Goal: Task Accomplishment & Management: Manage account settings

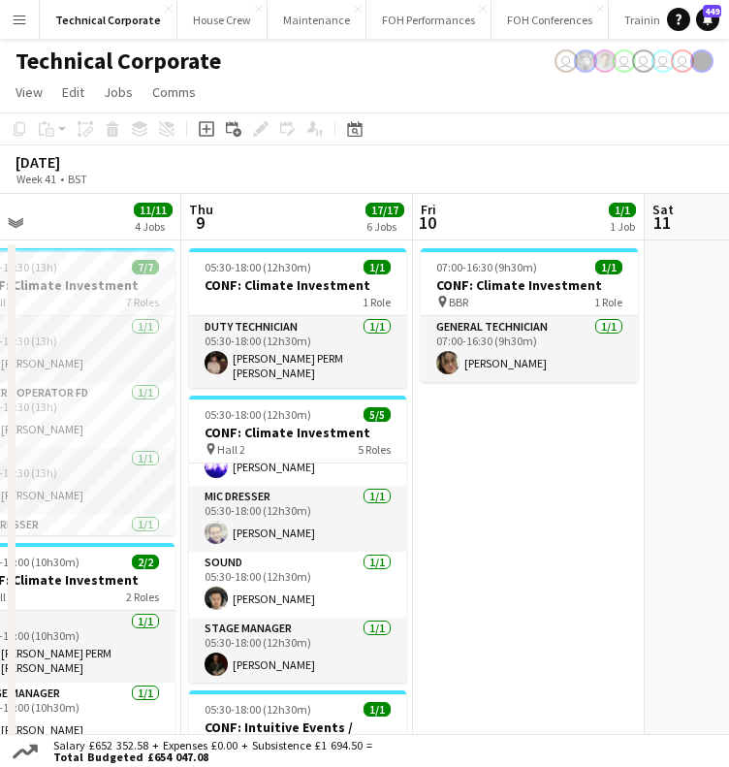
drag, startPoint x: 485, startPoint y: 418, endPoint x: 601, endPoint y: 430, distance: 117.0
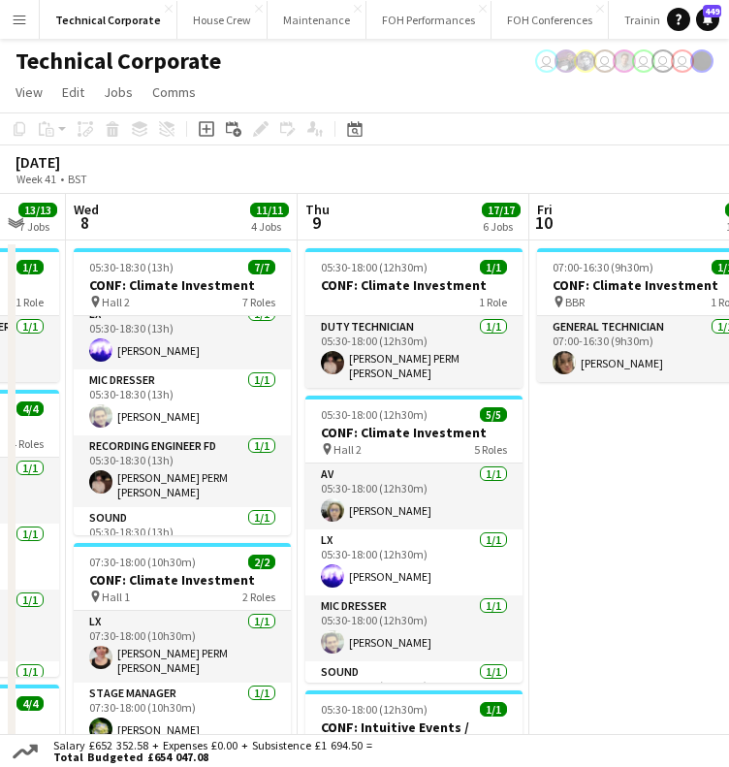
scroll to position [0, 512]
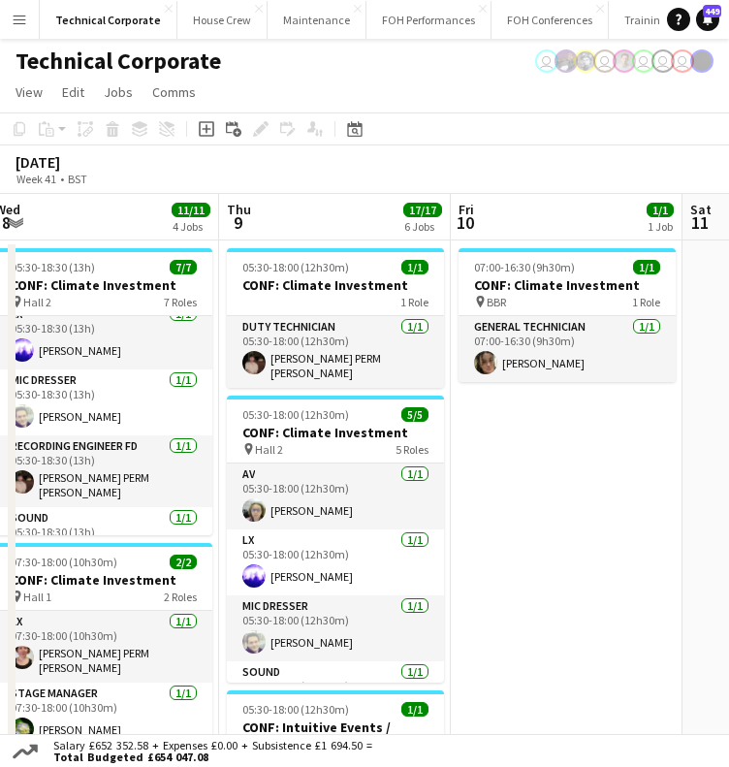
drag, startPoint x: 260, startPoint y: 493, endPoint x: 141, endPoint y: 490, distance: 119.3
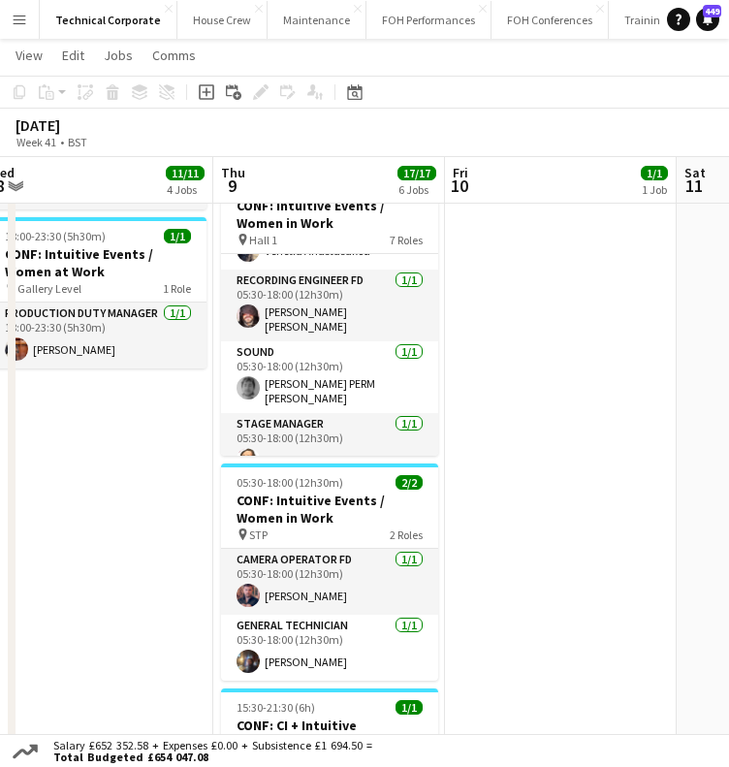
scroll to position [0, 594]
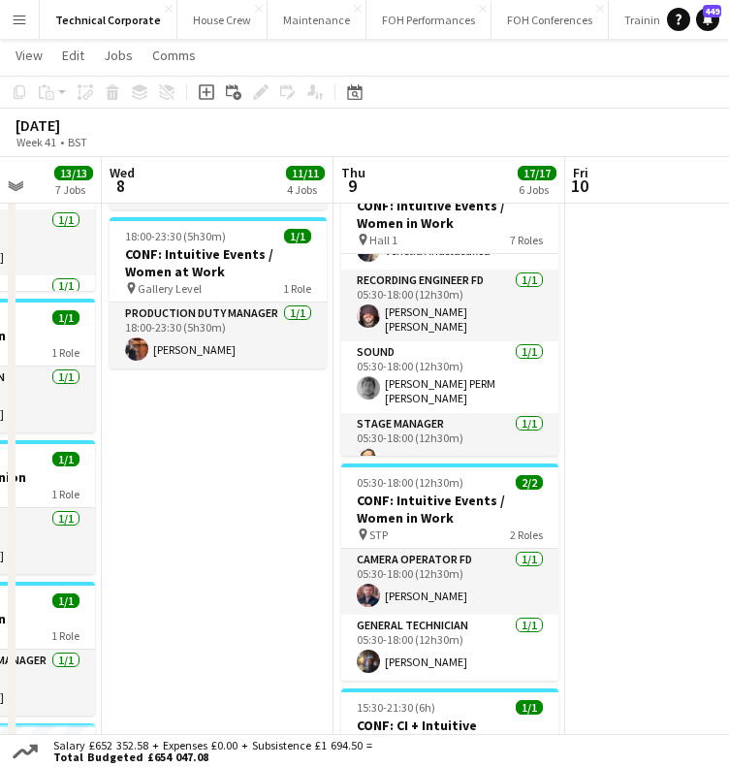
drag, startPoint x: 61, startPoint y: 542, endPoint x: 413, endPoint y: 545, distance: 352.1
click at [413, 550] on app-calendar-viewport "Sun 5 Mon 6 5/5 2 Jobs Tue 7 13/13 7 Jobs Wed 8 11/11 4 Jobs Thu 9 17/17 6 Jobs…" at bounding box center [364, 167] width 729 height 1540
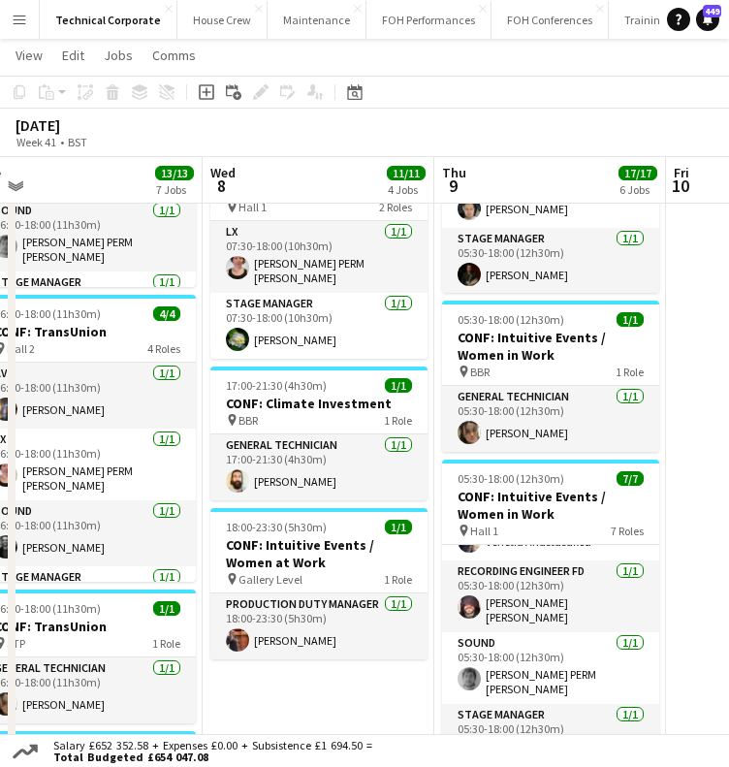
scroll to position [0, 958]
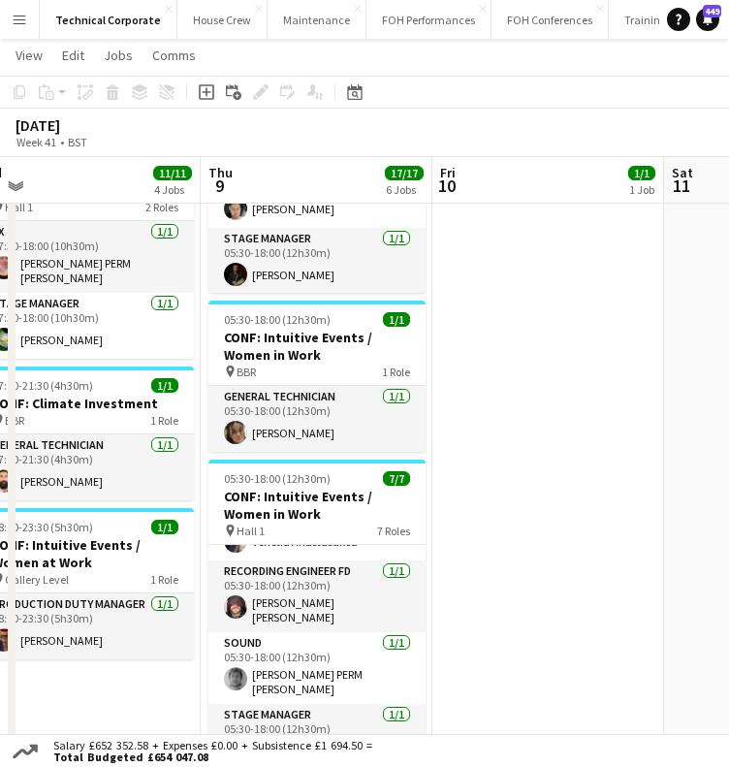
drag, startPoint x: 521, startPoint y: 443, endPoint x: 203, endPoint y: 507, distance: 324.5
click at [178, 467] on app-calendar-viewport "Sat 4 Sun 5 Mon 6 5/5 2 Jobs Tue 7 13/13 7 Jobs Wed 8 11/11 4 Jobs Thu 9 17/17 …" at bounding box center [364, 458] width 729 height 1540
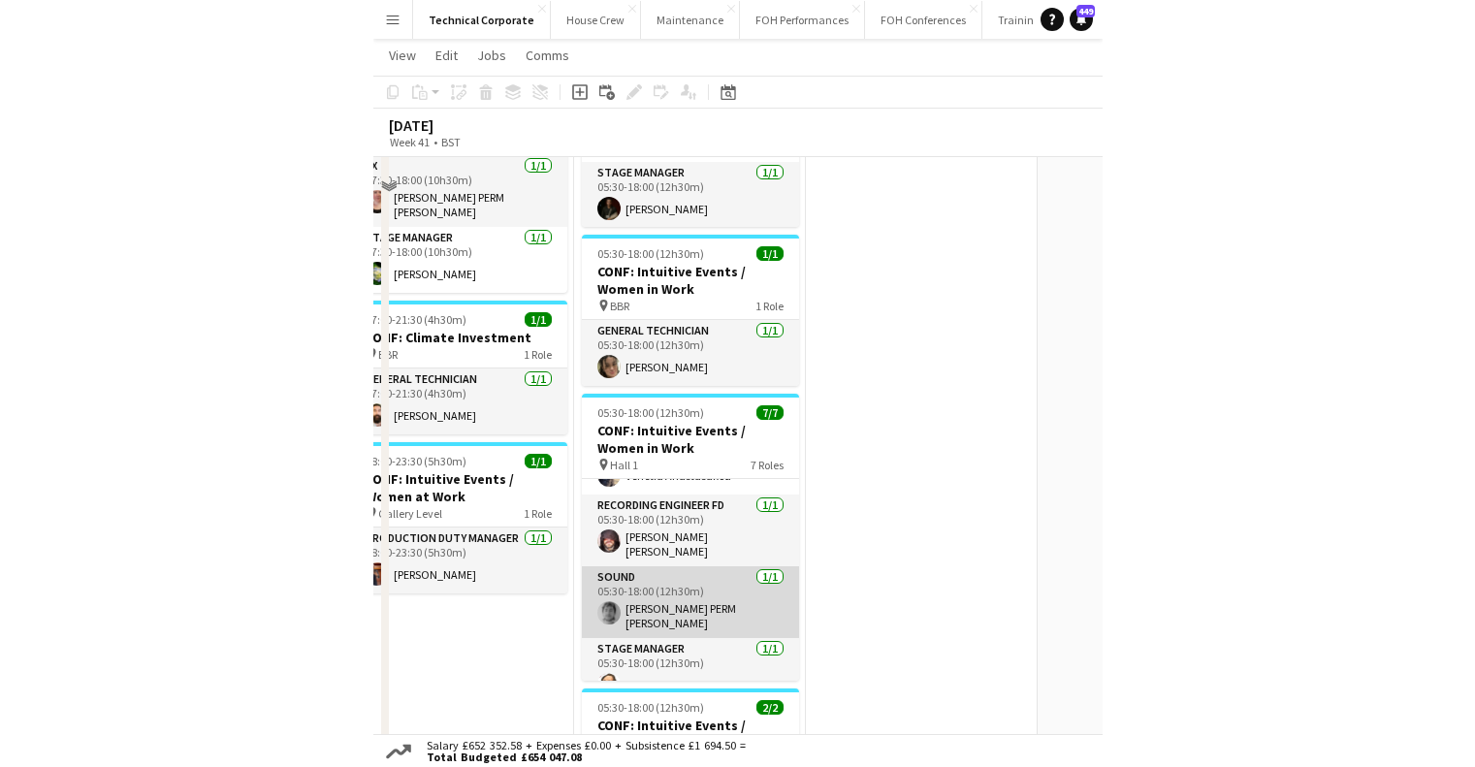
scroll to position [485, 0]
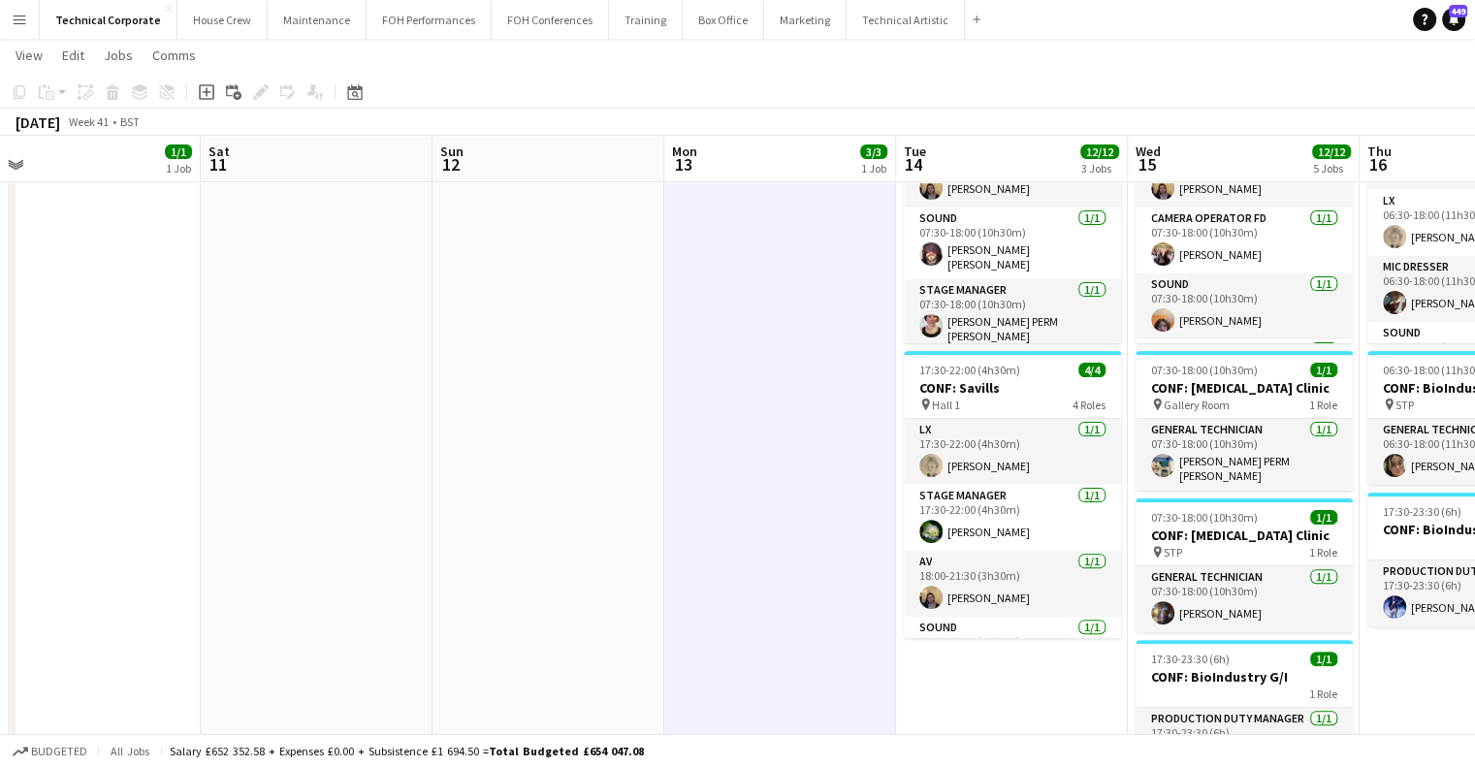
click at [427, 465] on app-calendar-viewport "Mon 6 5/5 2 Jobs Tue 7 13/13 7 Jobs Wed 8 11/11 4 Jobs Thu 9 17/17 6 Jobs Fri 1…" at bounding box center [737, 361] width 1475 height 1540
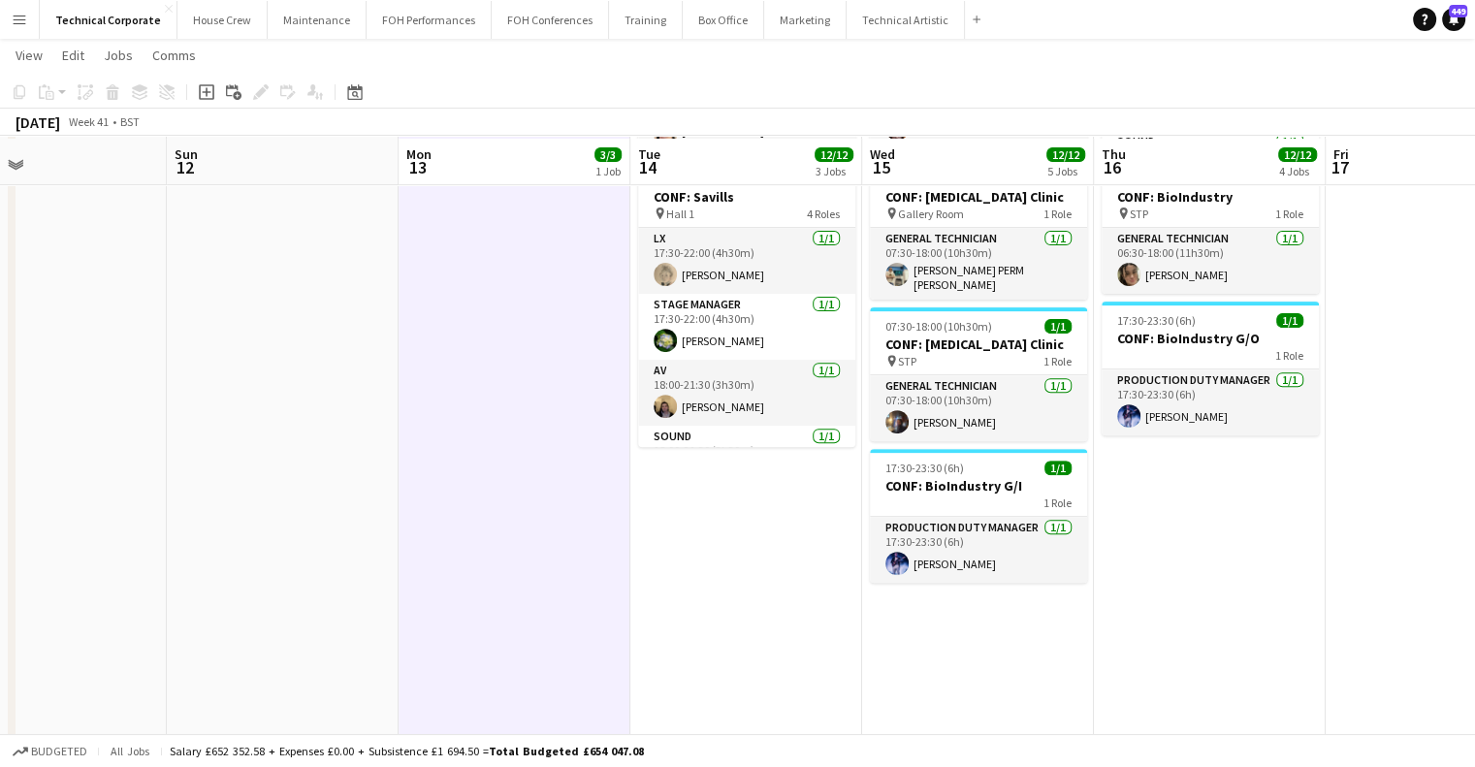
scroll to position [679, 0]
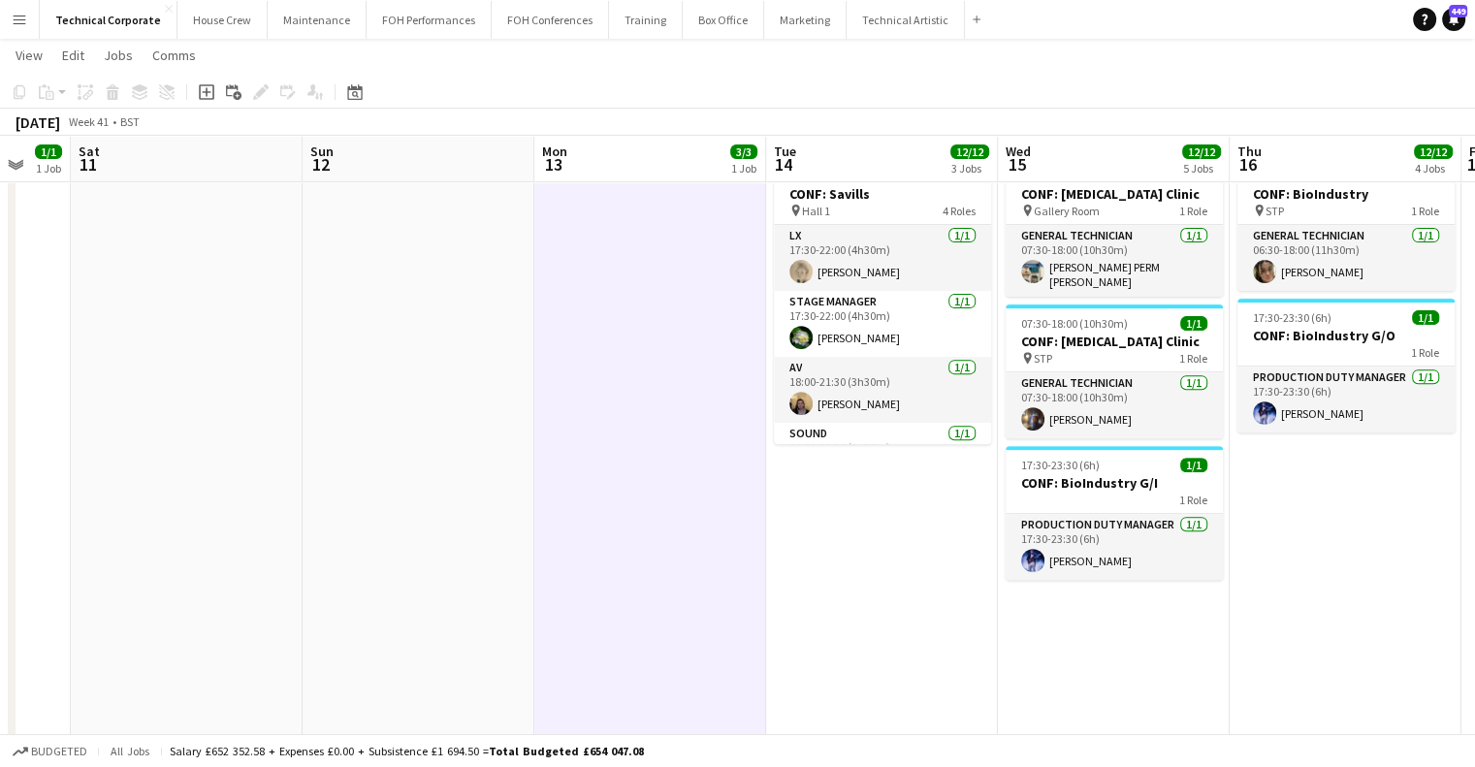
drag, startPoint x: 831, startPoint y: 573, endPoint x: 466, endPoint y: 597, distance: 365.5
click at [475, 598] on app-calendar-viewport "Wed 8 11/11 4 Jobs Thu 9 17/17 6 Jobs Fri 10 1/1 1 Job Sat 11 Sun 12 Mon 13 3/3…" at bounding box center [737, 167] width 1475 height 1540
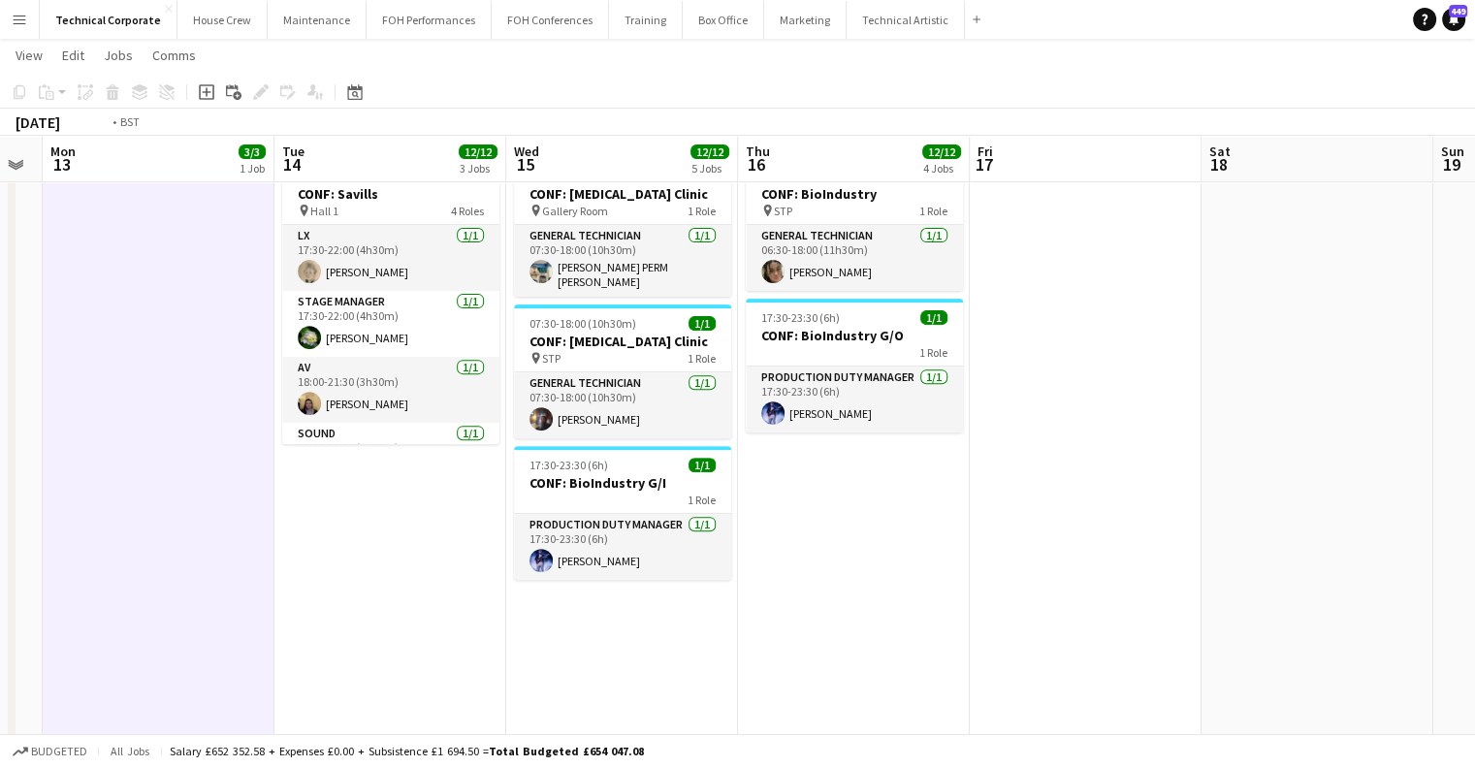
drag, startPoint x: 707, startPoint y: 573, endPoint x: 470, endPoint y: 577, distance: 236.7
click at [470, 577] on app-calendar-viewport "Fri 10 1/1 1 Job Sat 11 Sun 12 Mon 13 3/3 1 Job Tue 14 12/12 3 Jobs Wed 15 12/1…" at bounding box center [737, 159] width 1475 height 1525
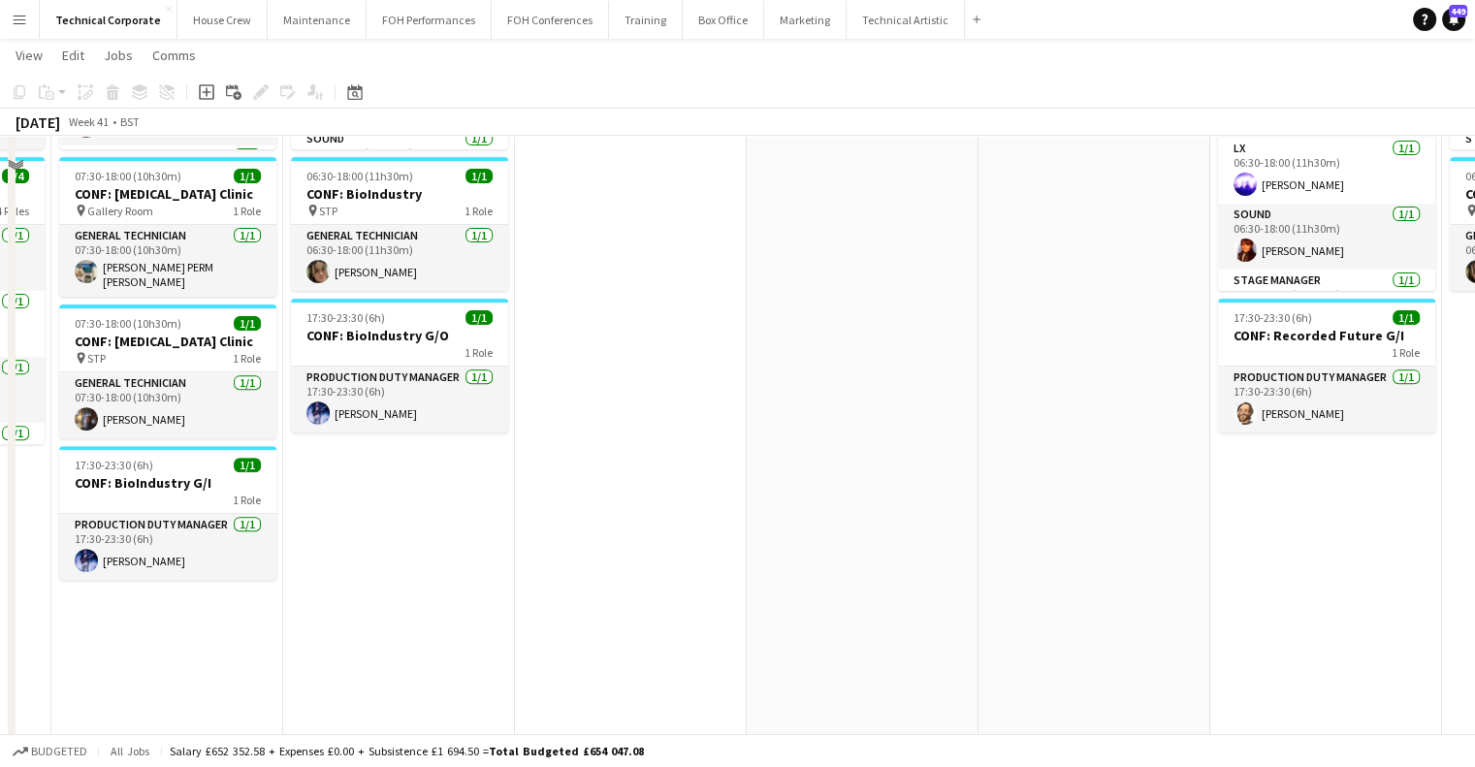
scroll to position [0, 0]
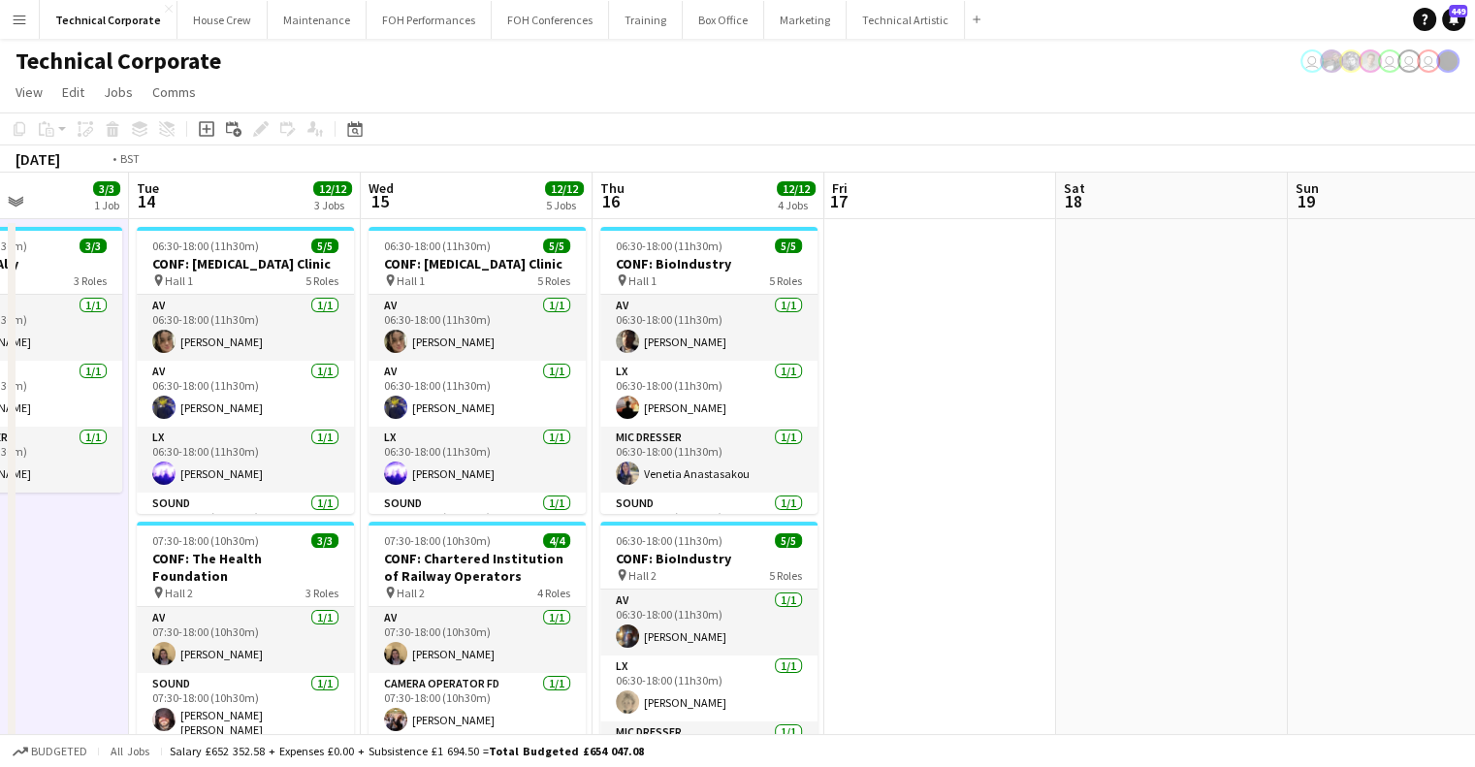
drag, startPoint x: 595, startPoint y: 517, endPoint x: 1135, endPoint y: 519, distance: 540.2
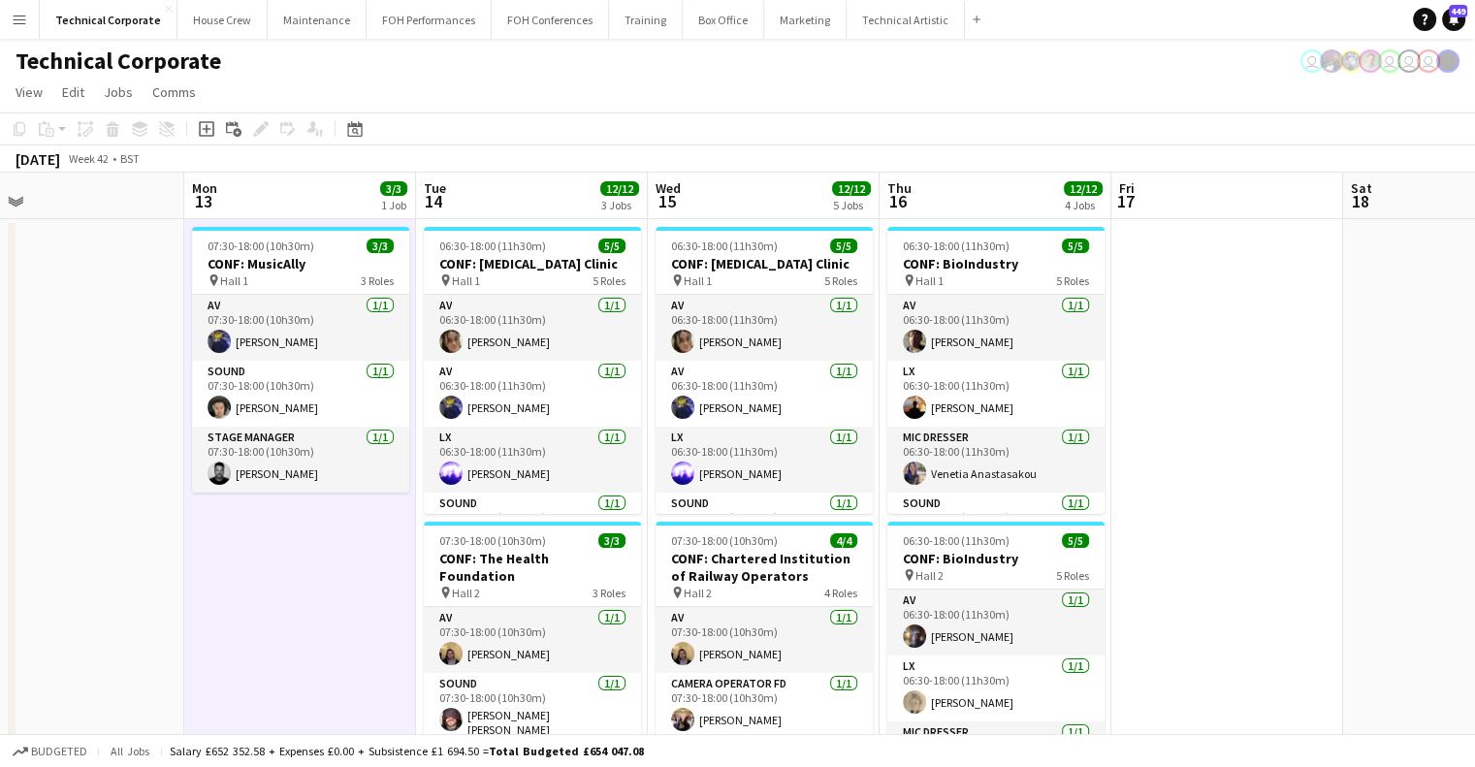
drag, startPoint x: 489, startPoint y: 515, endPoint x: 814, endPoint y: 532, distance: 325.4
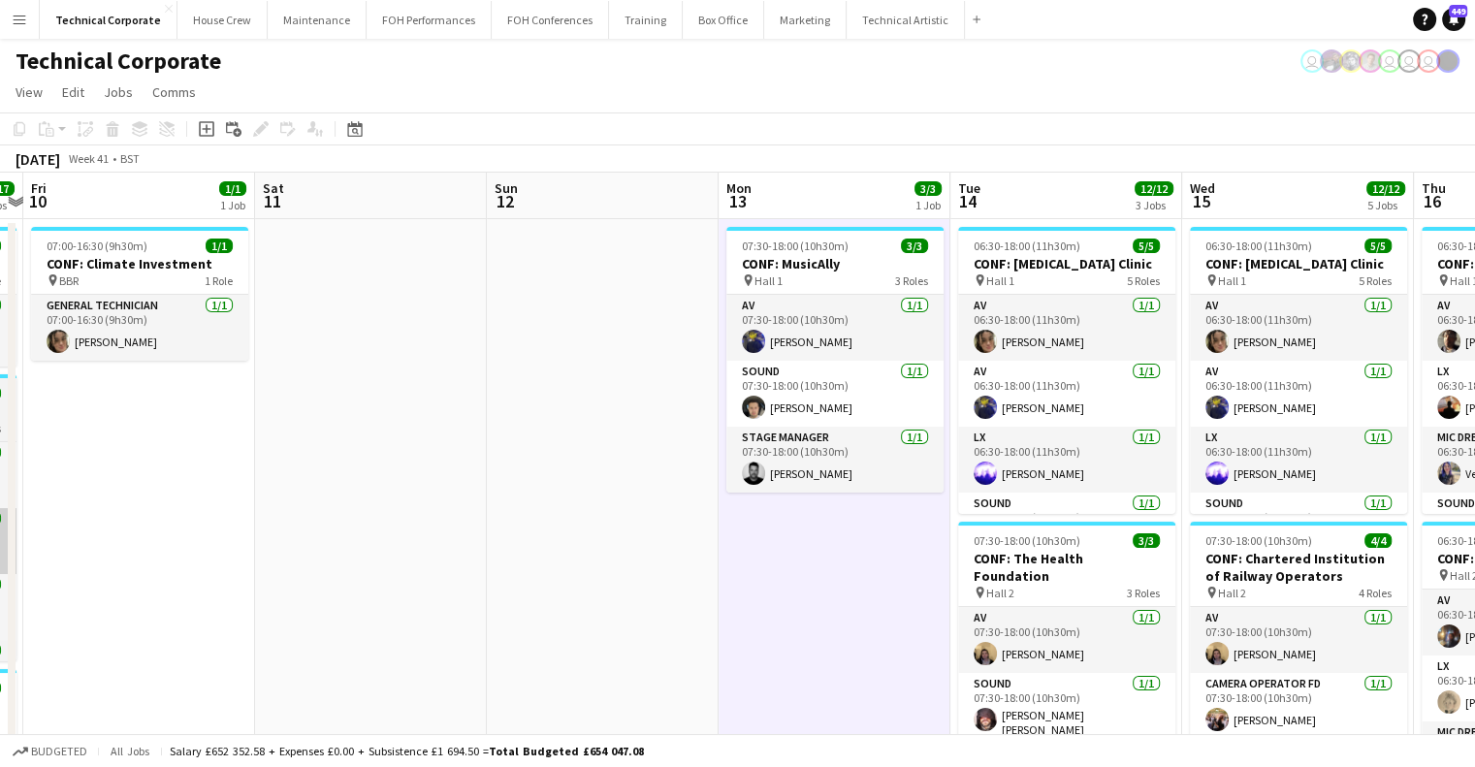
drag, startPoint x: 497, startPoint y: 531, endPoint x: 453, endPoint y: 538, distance: 44.2
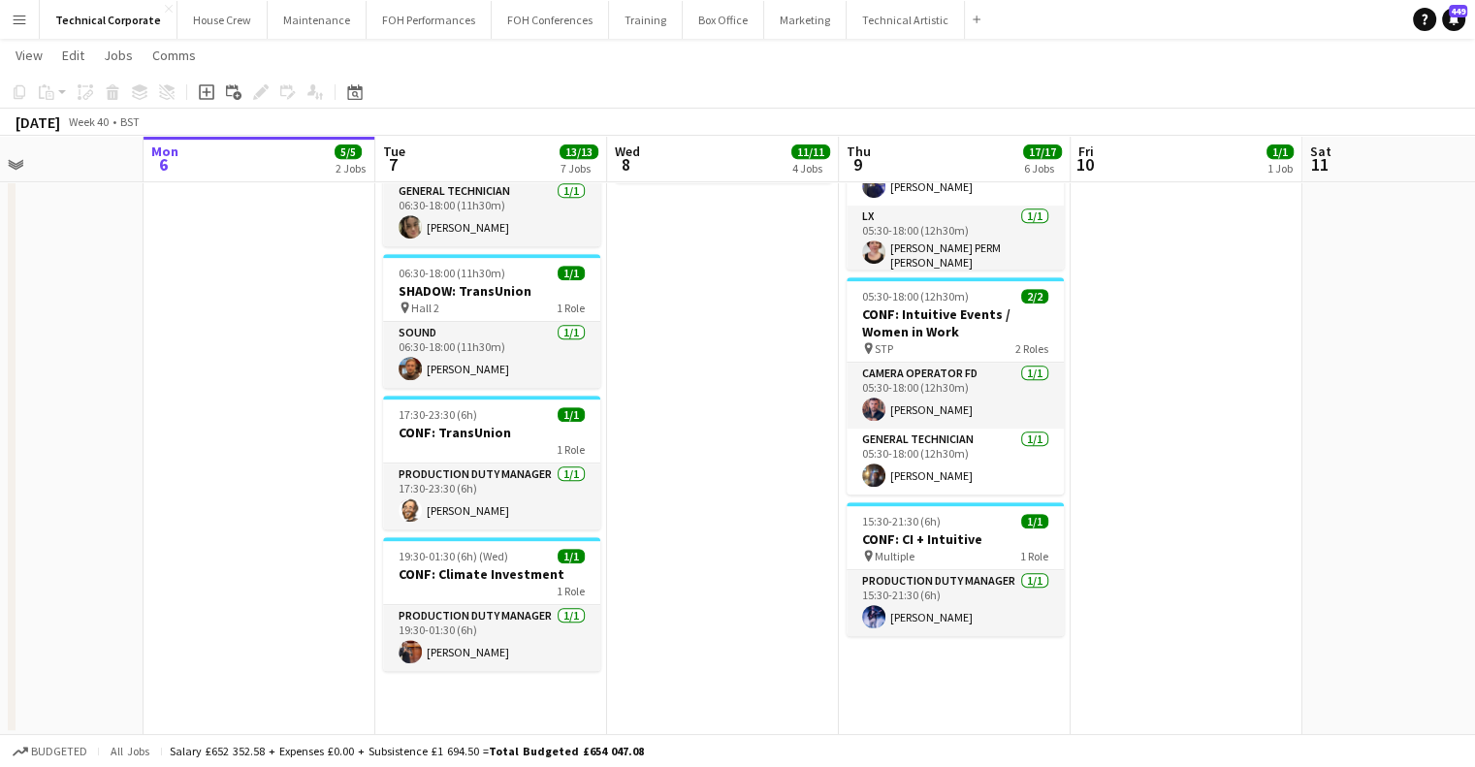
scroll to position [0, 446]
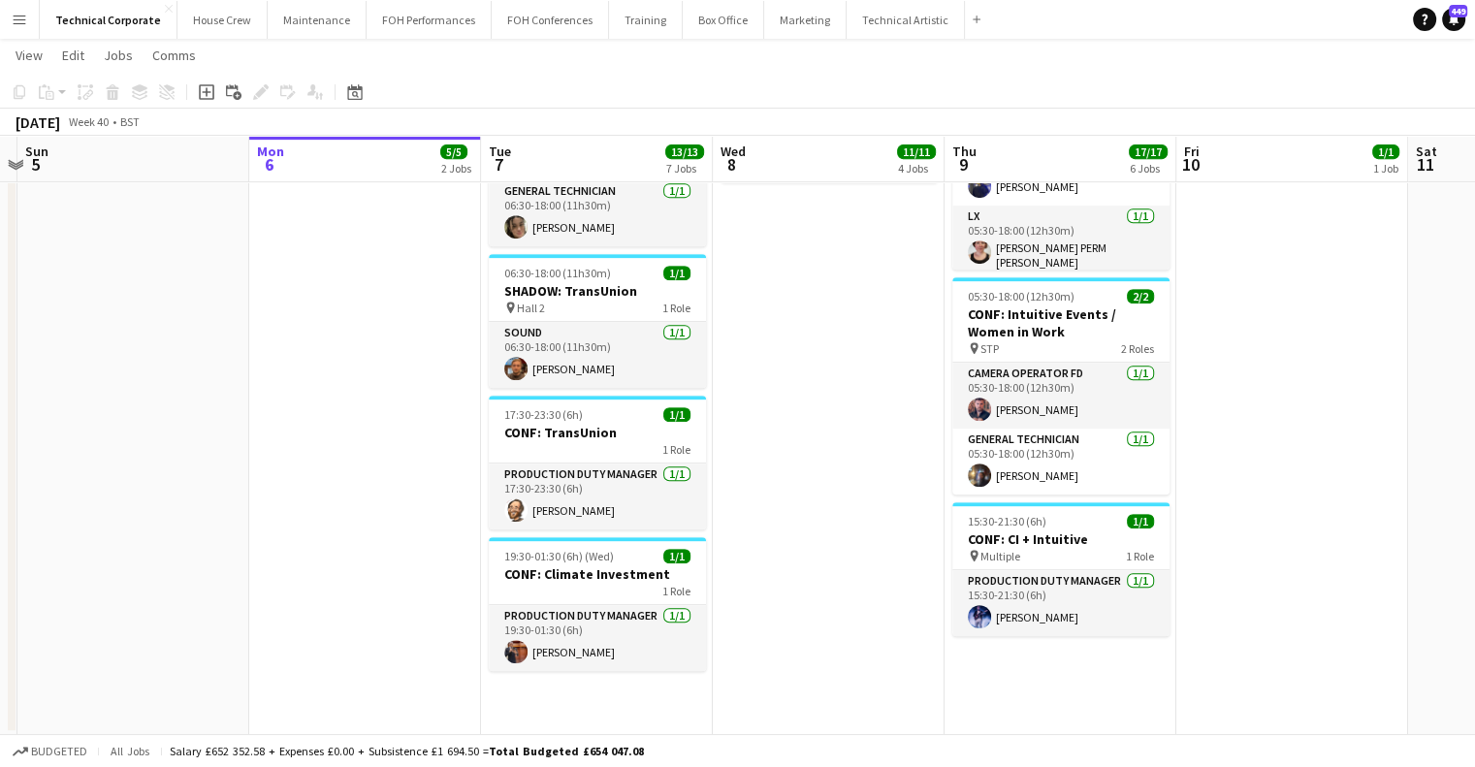
drag, startPoint x: 267, startPoint y: 509, endPoint x: 372, endPoint y: 513, distance: 105.8
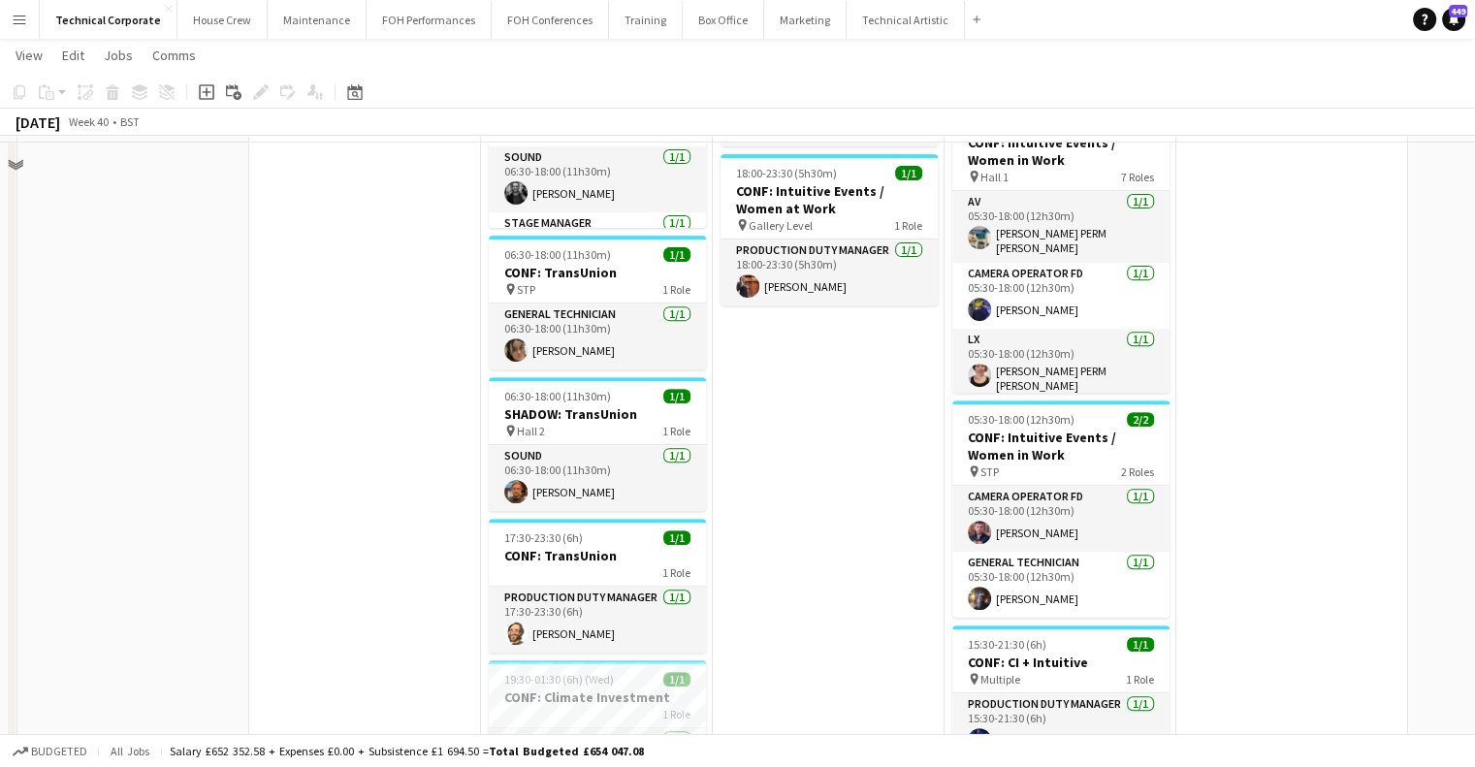
scroll to position [844, 0]
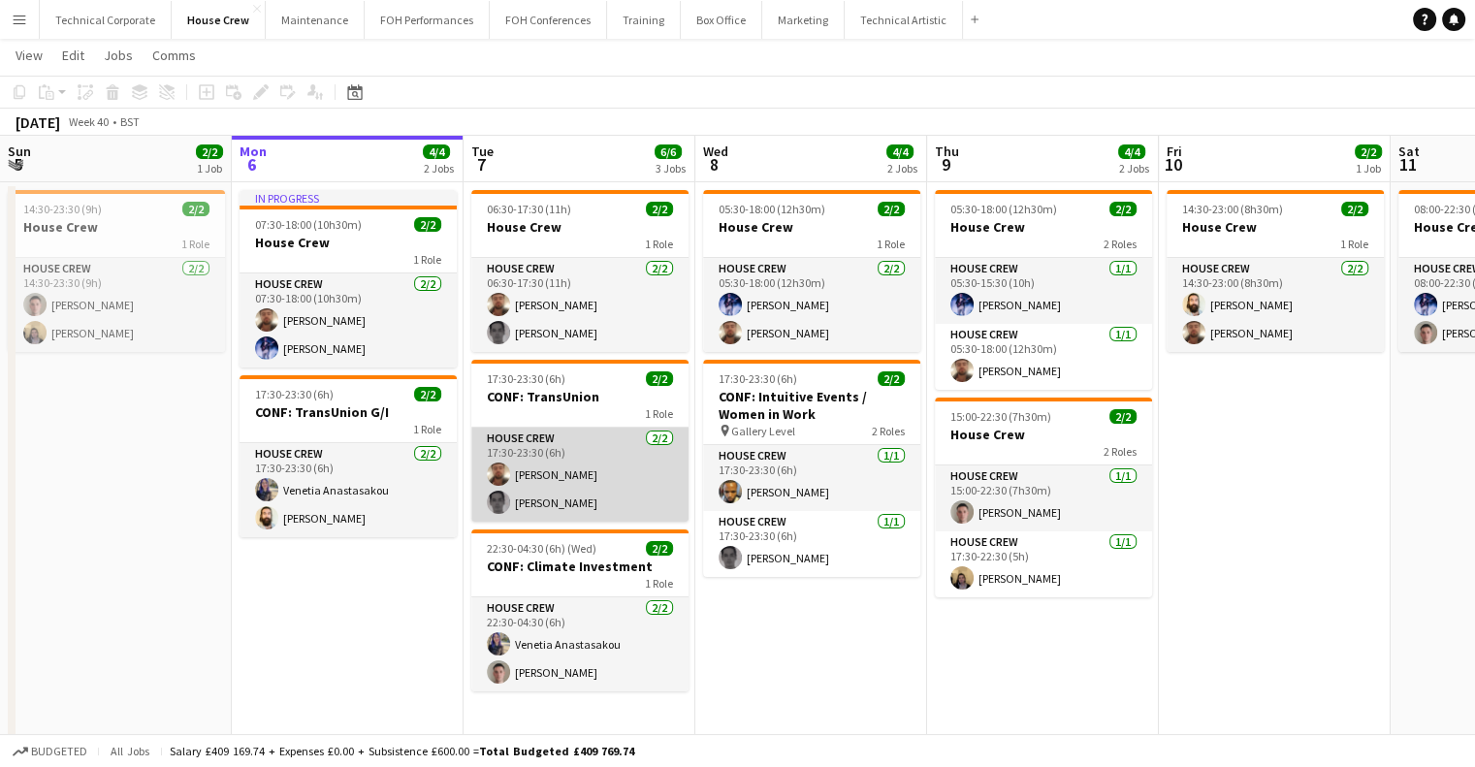
scroll to position [52, 0]
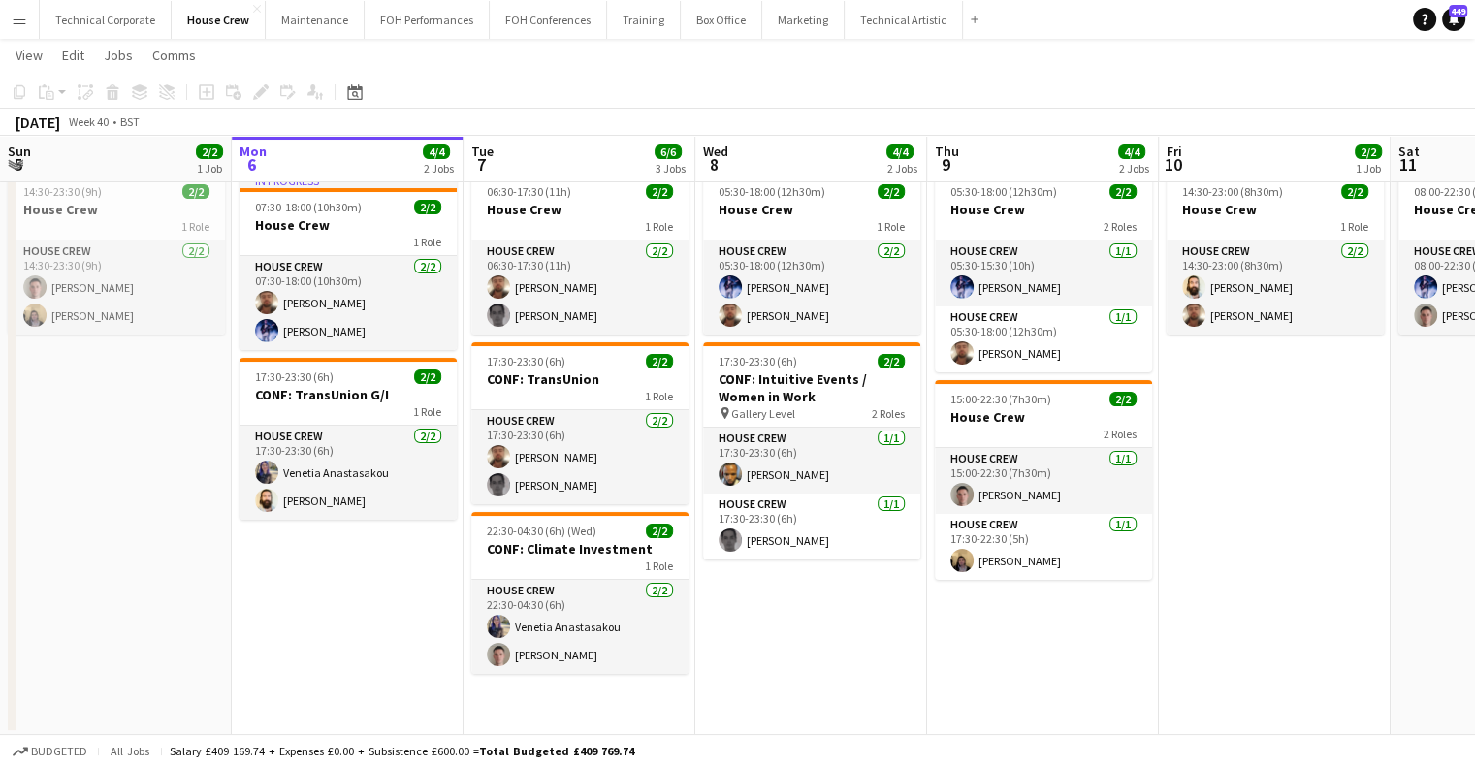
drag, startPoint x: 560, startPoint y: 657, endPoint x: 594, endPoint y: 670, distance: 36.6
click at [573, 657] on app-calendar-viewport "Fri 3 4/4 2 Jobs Sat 4 2/2 1 Job Sun 5 2/2 1 Job Mon 6 4/4 2 Jobs Tue 7 6/6 3 J…" at bounding box center [737, 379] width 1475 height 712
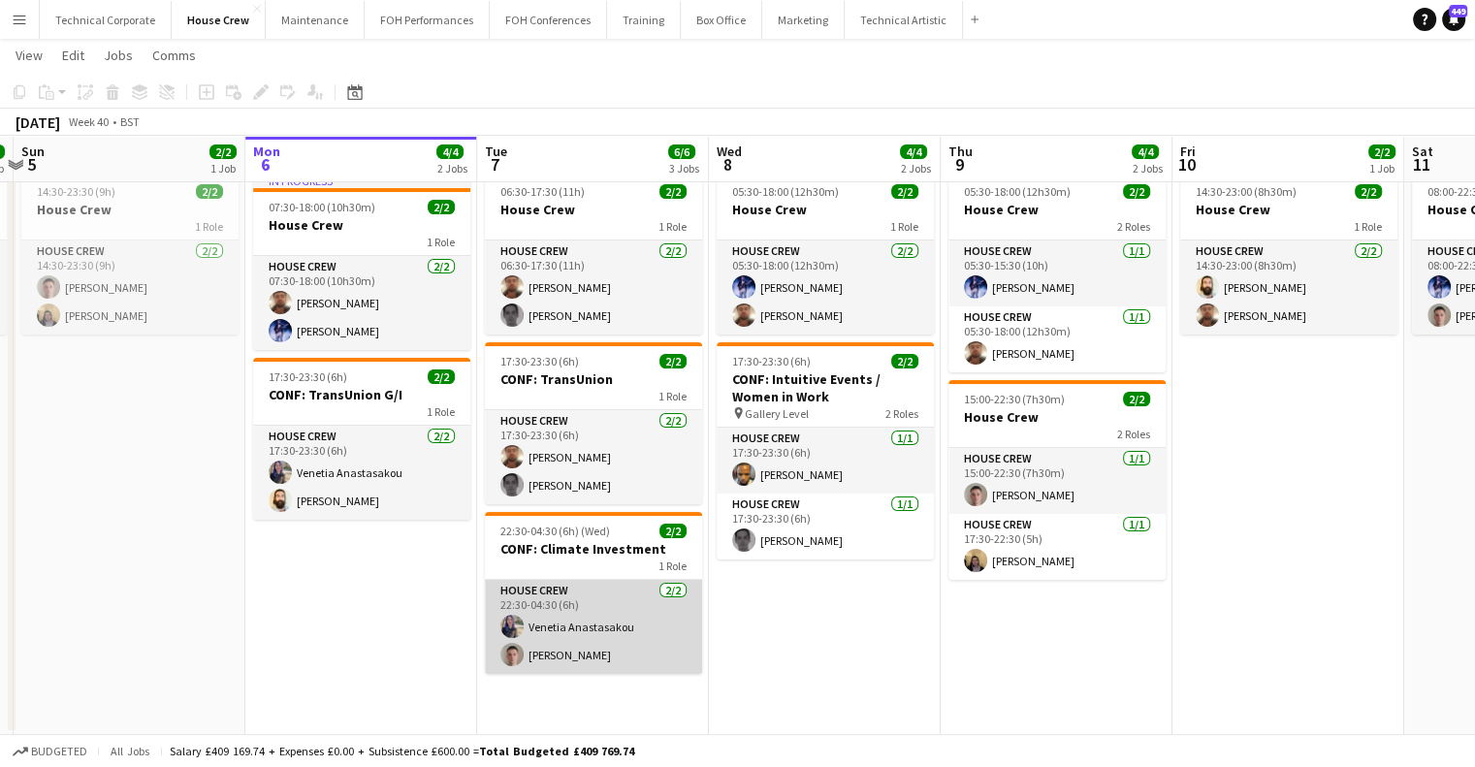
click at [551, 637] on app-card-role "House Crew 2/2 22:30-04:30 (6h) Venetia Anastasakou Robert Buckland" at bounding box center [593, 627] width 217 height 94
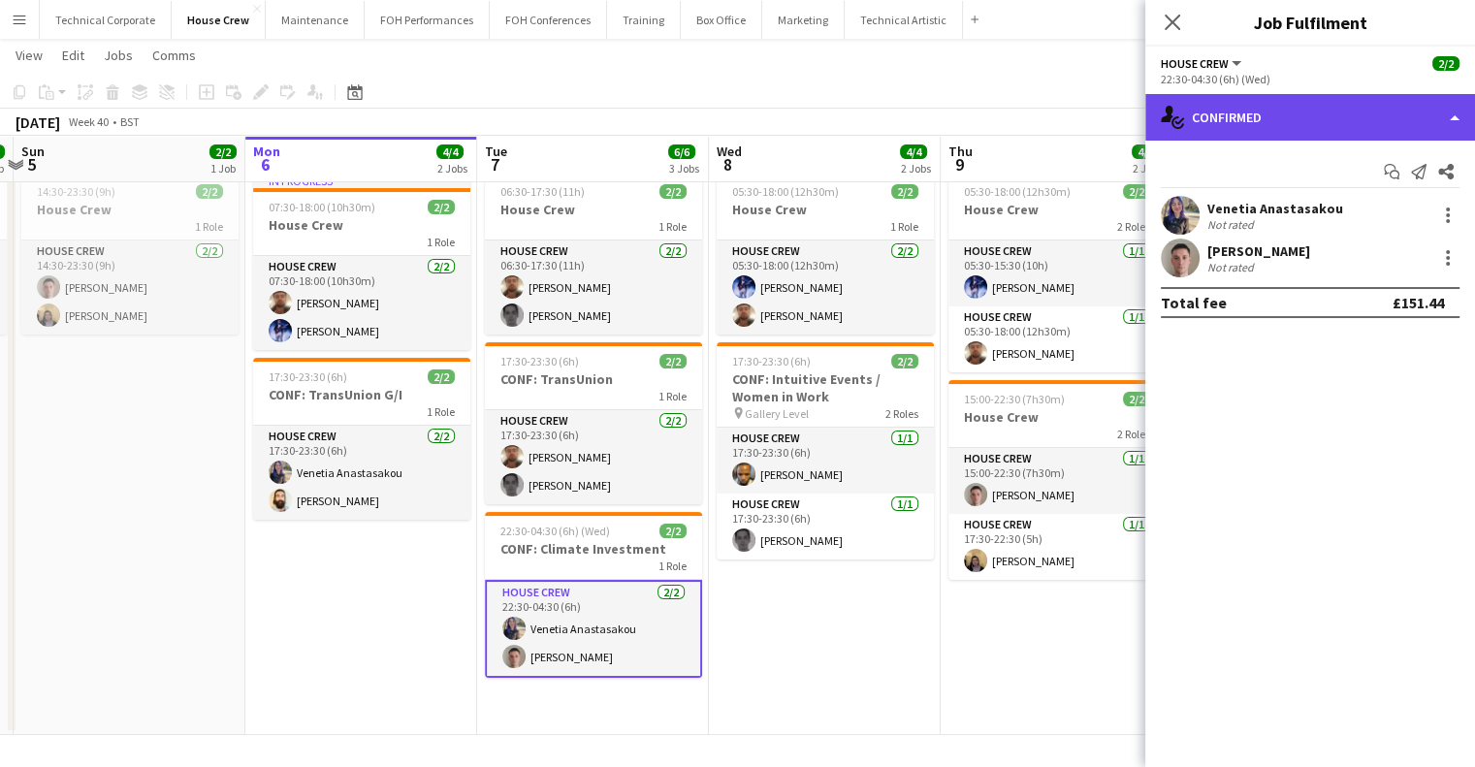
click at [1316, 114] on div "single-neutral-actions-check-2 Confirmed" at bounding box center [1310, 117] width 330 height 47
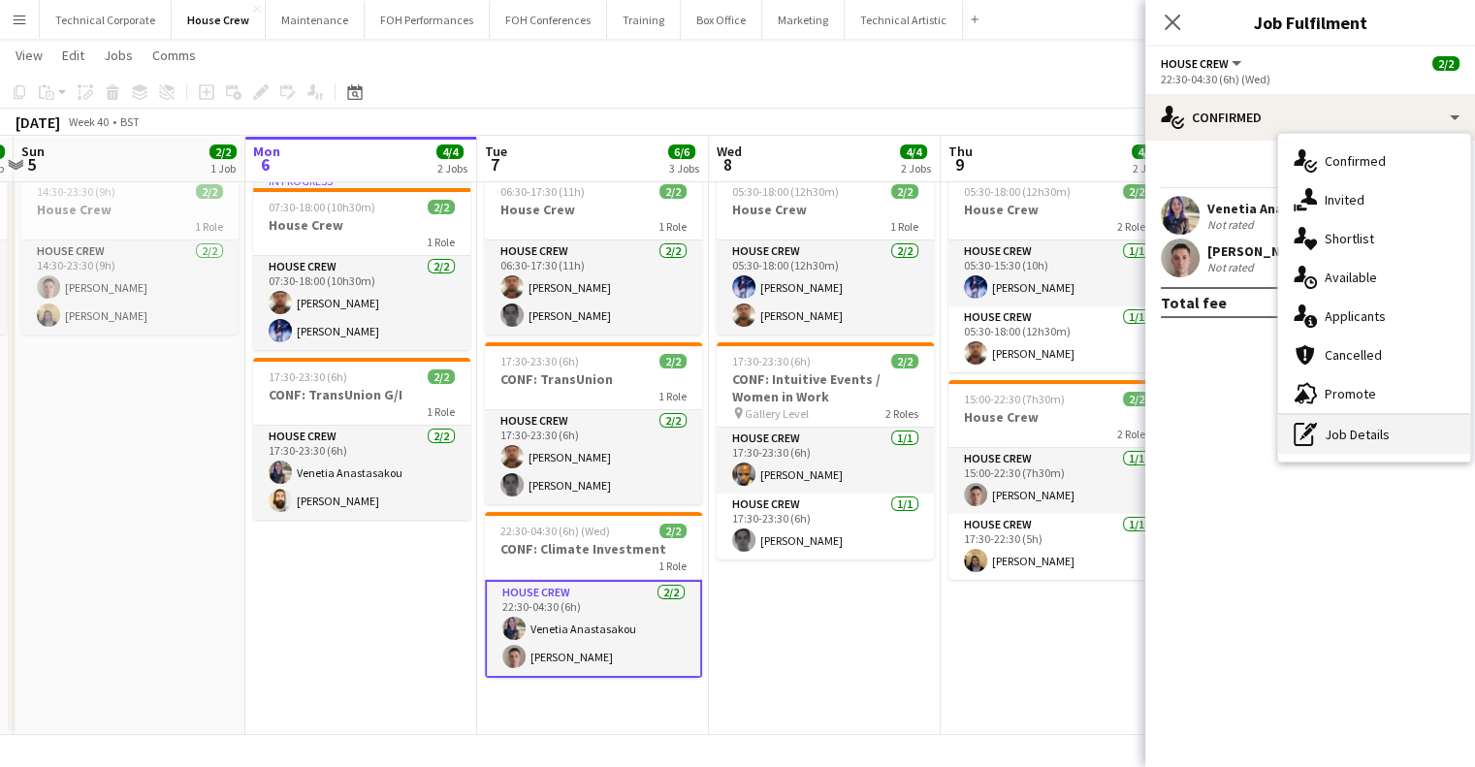
click at [1346, 440] on div "pen-write Job Details" at bounding box center [1374, 434] width 192 height 39
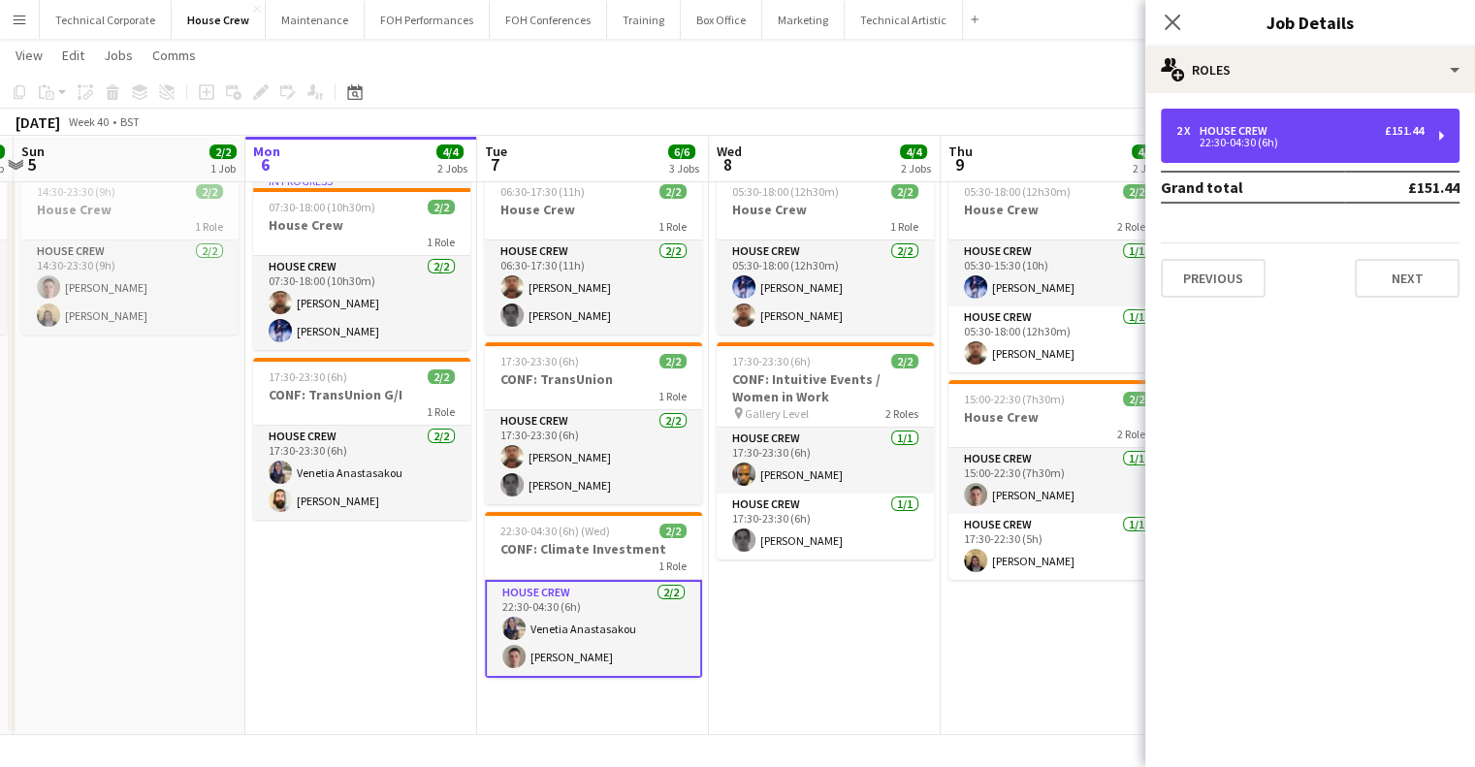
drag, startPoint x: 1269, startPoint y: 124, endPoint x: 1164, endPoint y: 185, distance: 121.3
click at [1269, 127] on div "House Crew" at bounding box center [1238, 131] width 76 height 14
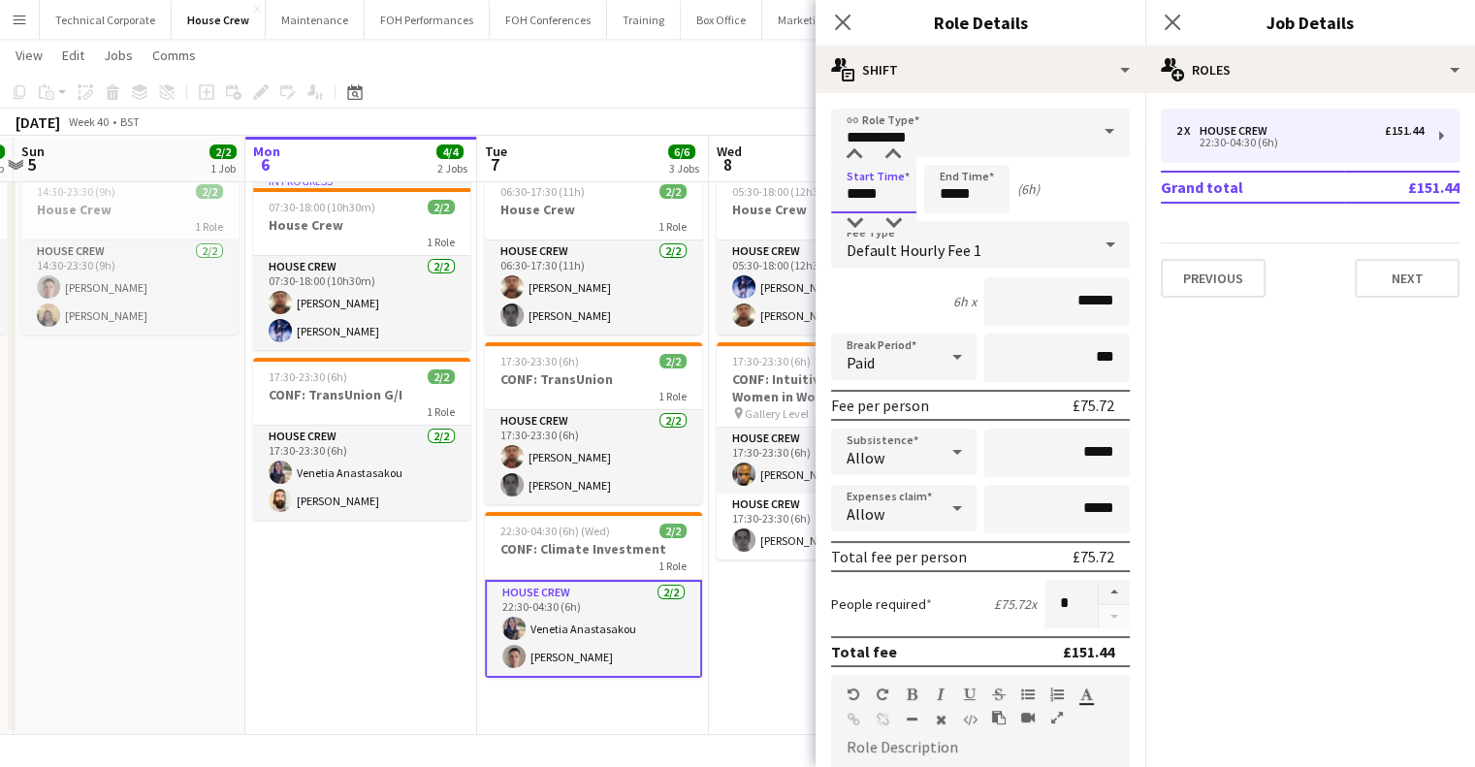
drag, startPoint x: 864, startPoint y: 186, endPoint x: 681, endPoint y: 166, distance: 184.4
click at [681, 166] on body "Menu Boards Boards Boards All jobs Status Workforce Workforce My Workforce Recr…" at bounding box center [737, 358] width 1475 height 820
type input "*****"
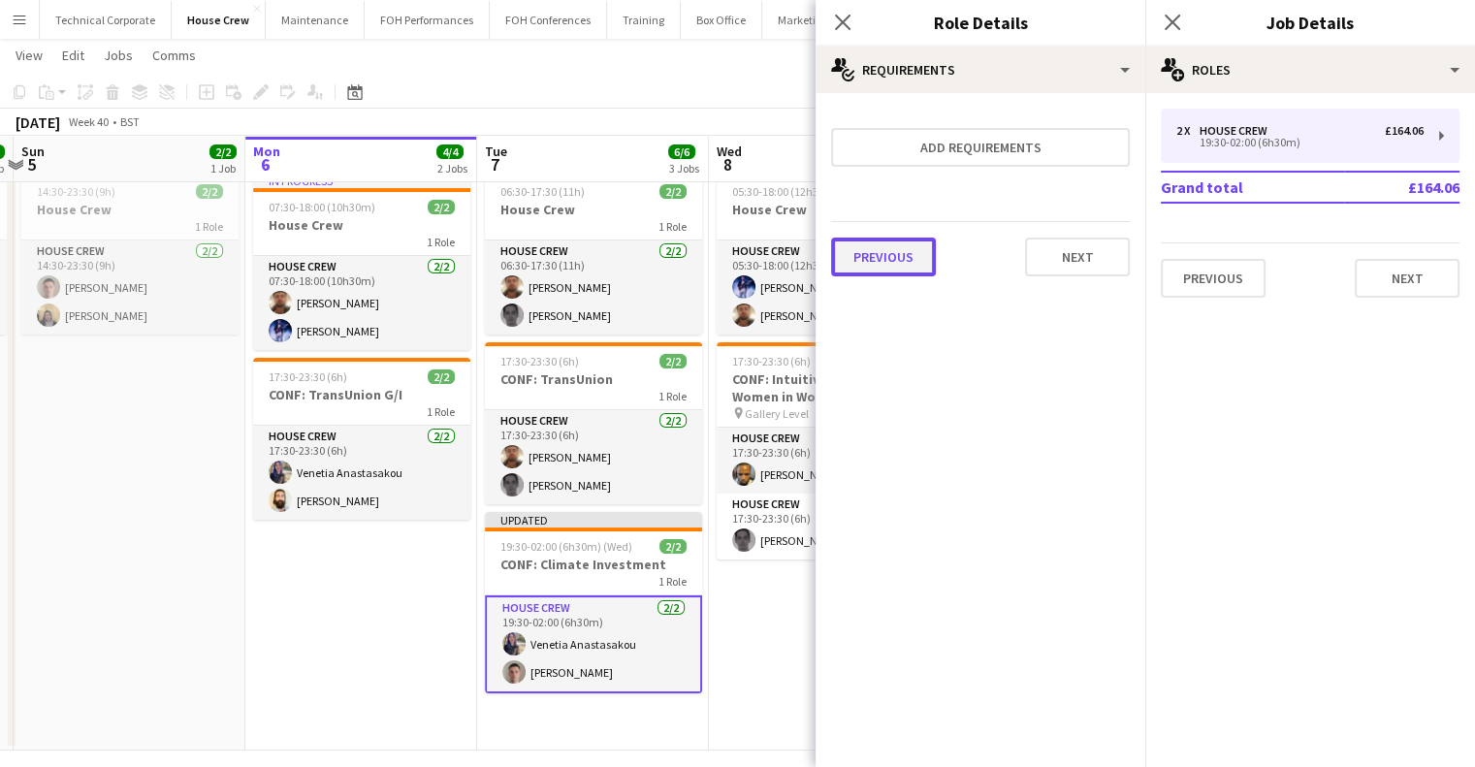
click at [900, 252] on button "Previous" at bounding box center [883, 257] width 105 height 39
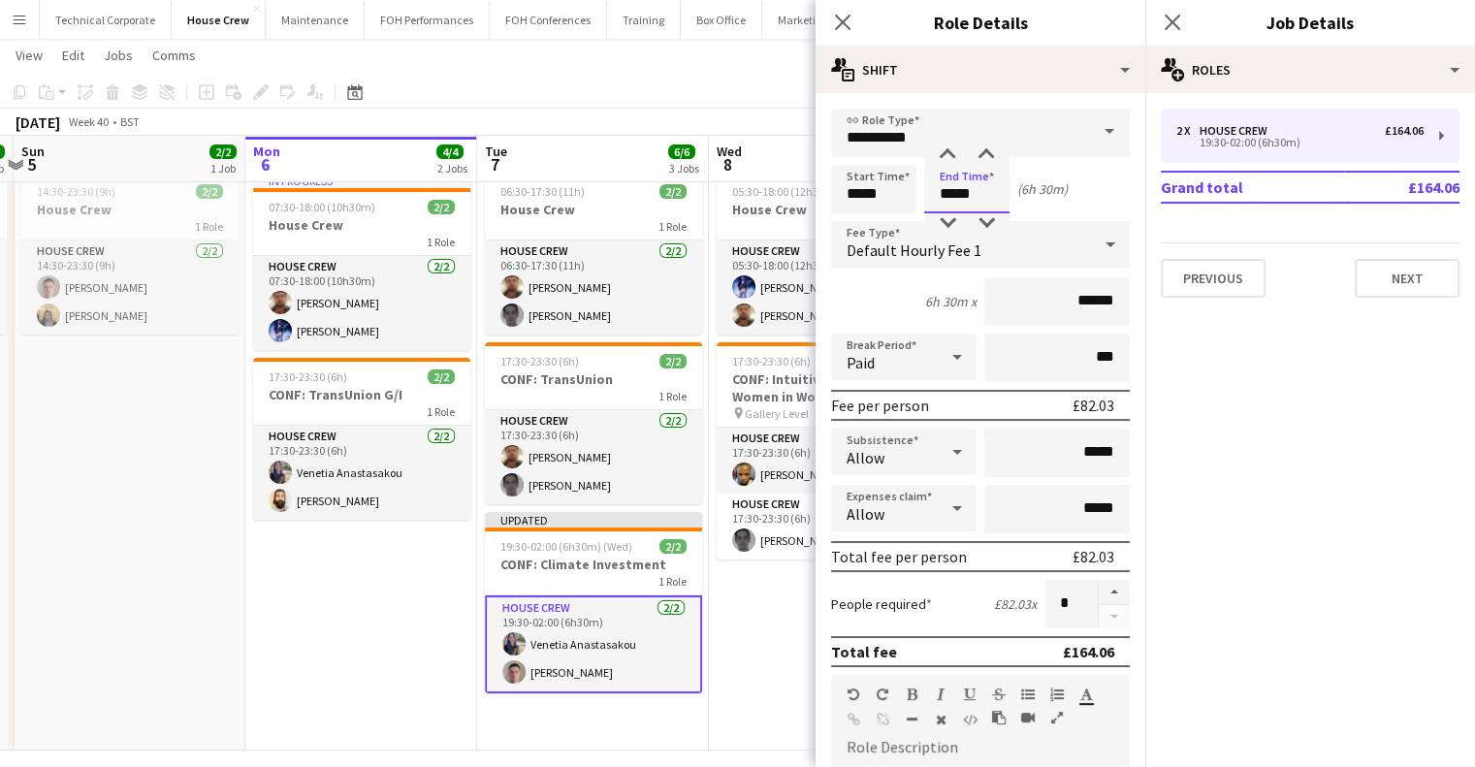
drag, startPoint x: 922, startPoint y: 192, endPoint x: 906, endPoint y: 193, distance: 16.5
click at [906, 193] on div "Start Time ***** End Time ***** (6h 30m)" at bounding box center [980, 189] width 299 height 48
type input "*****"
click at [389, 637] on app-date-cell "In progress 07:30-18:00 (10h30m) 2/2 House Crew 1 Role House Crew 2/2 07:30-18:…" at bounding box center [361, 458] width 232 height 586
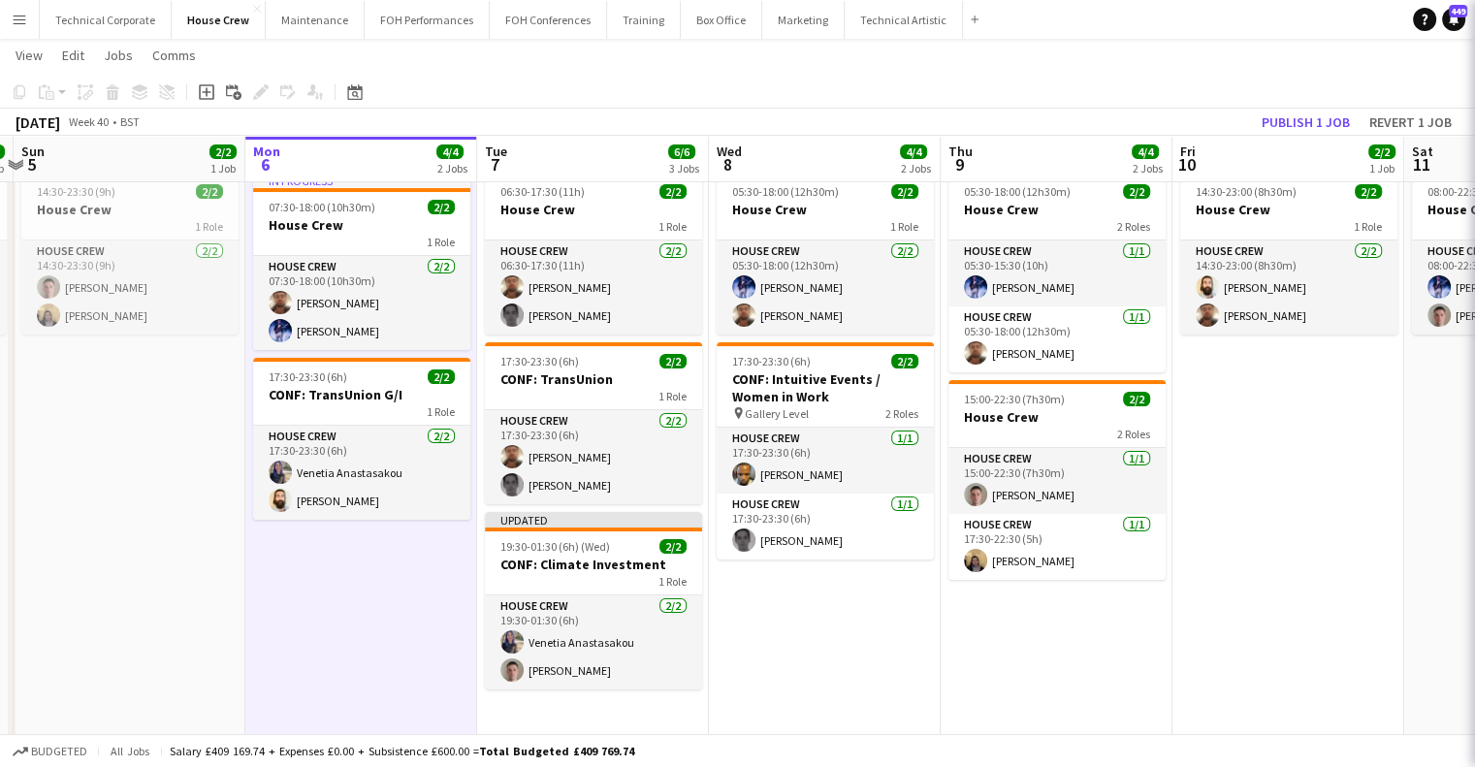
click at [389, 637] on app-date-cell "In progress 07:30-18:00 (10h30m) 2/2 House Crew 1 Role House Crew 2/2 07:30-18:…" at bounding box center [361, 458] width 232 height 586
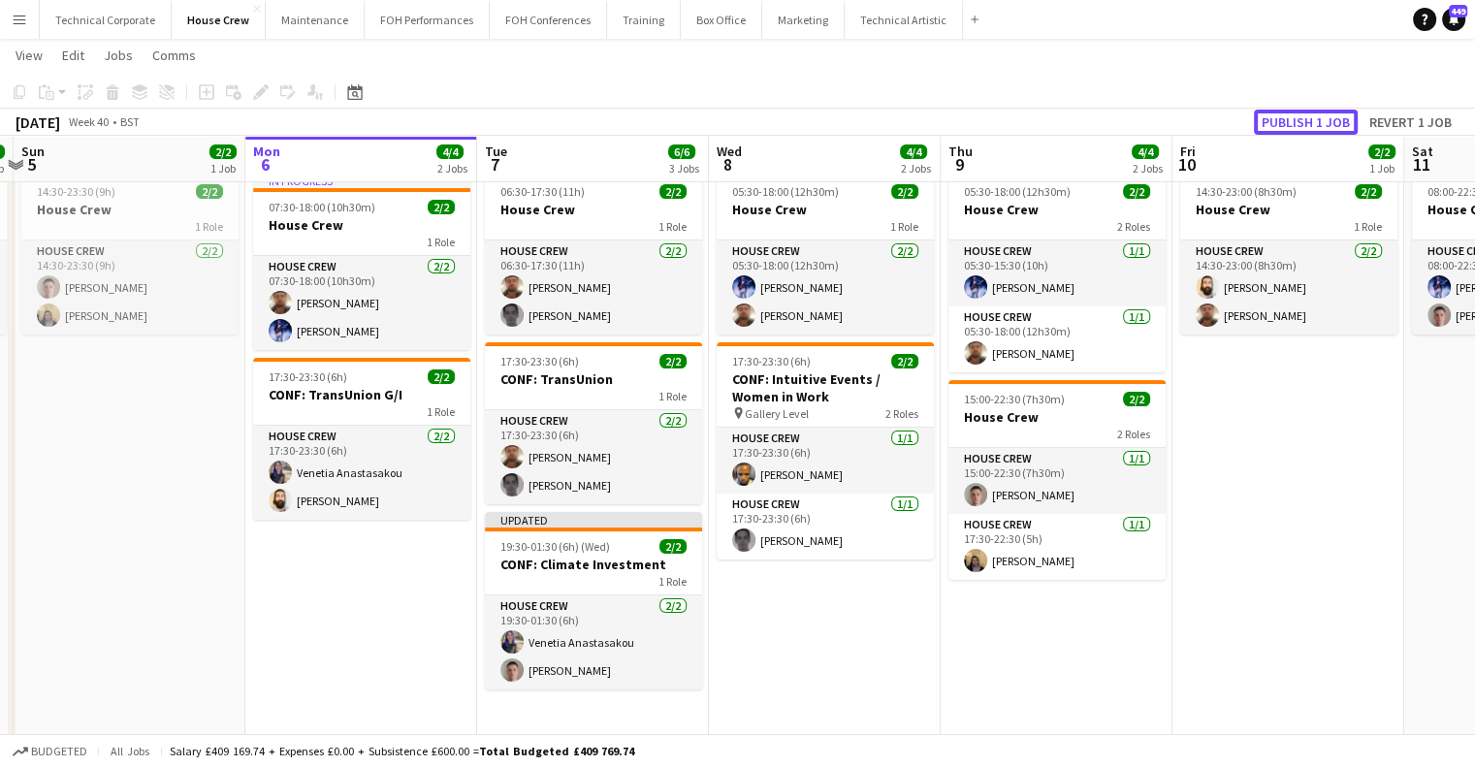
drag, startPoint x: 1309, startPoint y: 131, endPoint x: 1264, endPoint y: 158, distance: 53.1
click at [1309, 131] on button "Publish 1 job" at bounding box center [1306, 122] width 104 height 25
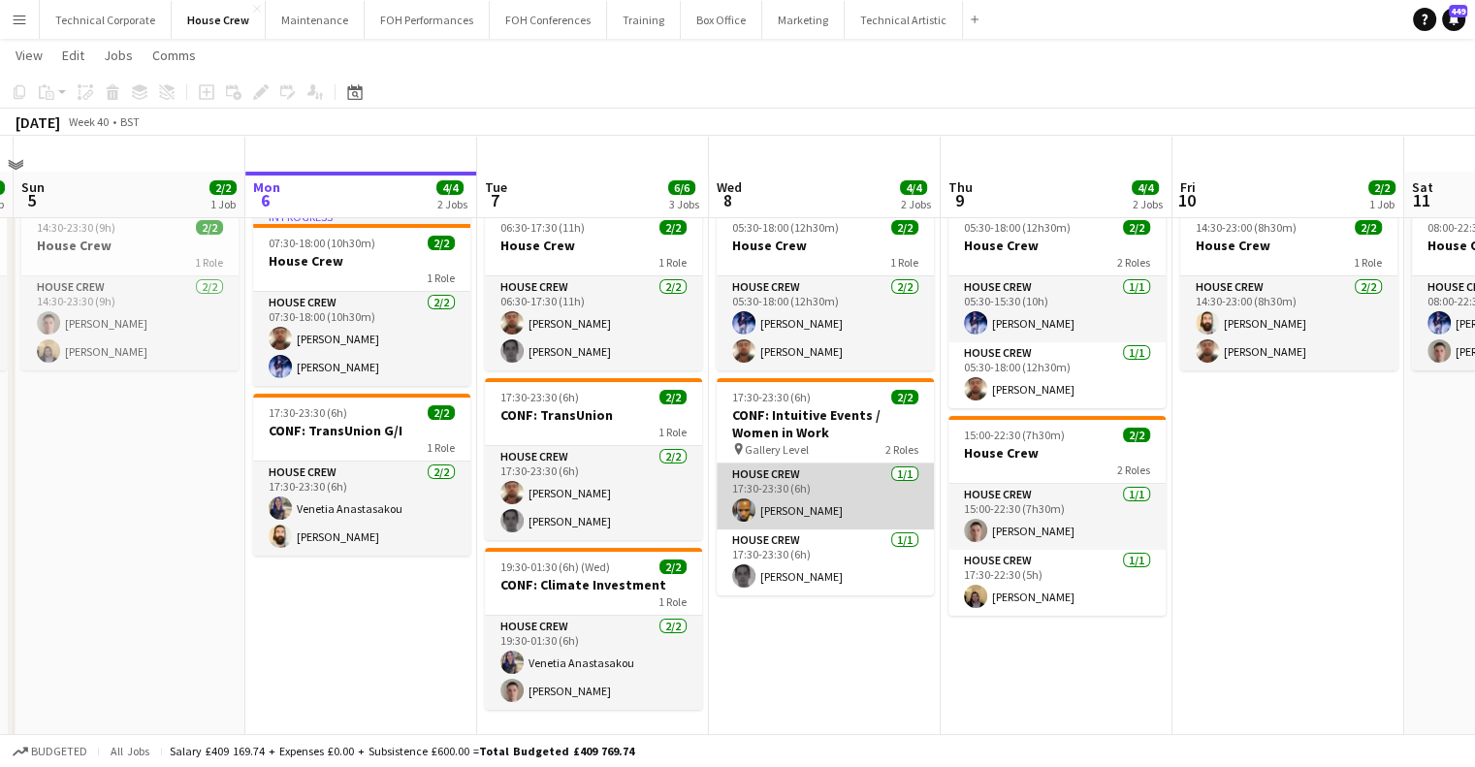
scroll to position [0, 0]
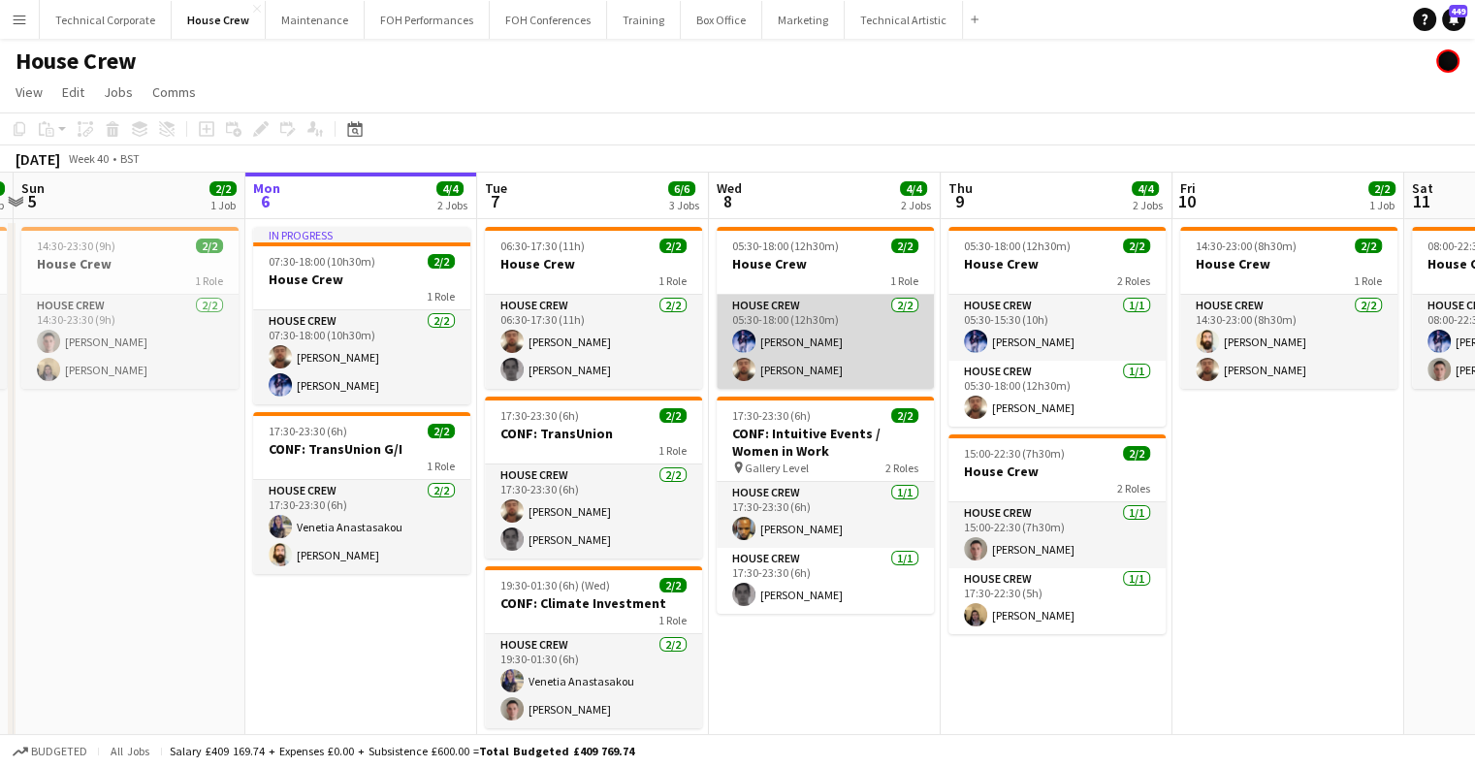
click at [819, 364] on app-card-role "House Crew 2/2 05:30-18:00 (12h30m) Ed Dampier Donnacha Mooney" at bounding box center [825, 342] width 217 height 94
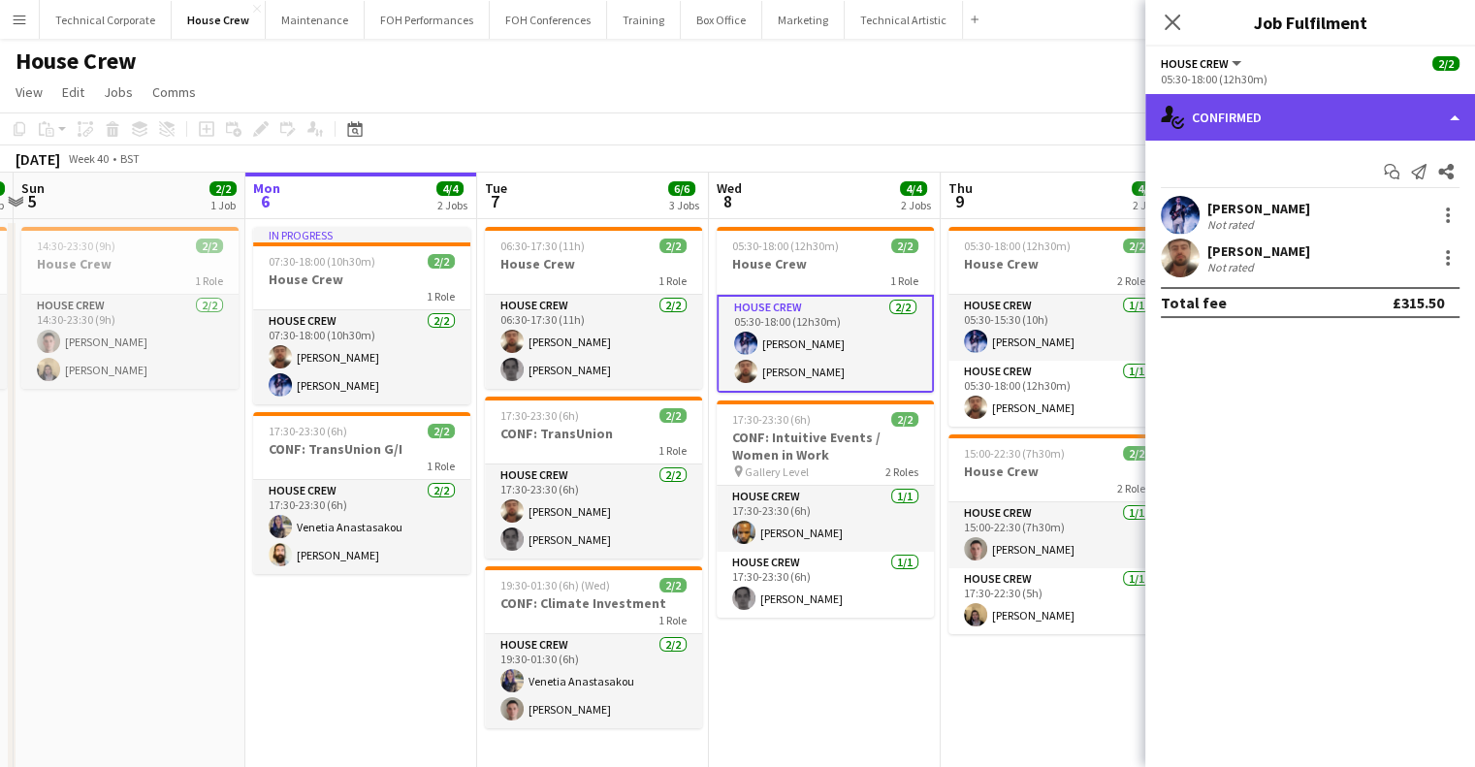
click at [1406, 102] on div "single-neutral-actions-check-2 Confirmed" at bounding box center [1310, 117] width 330 height 47
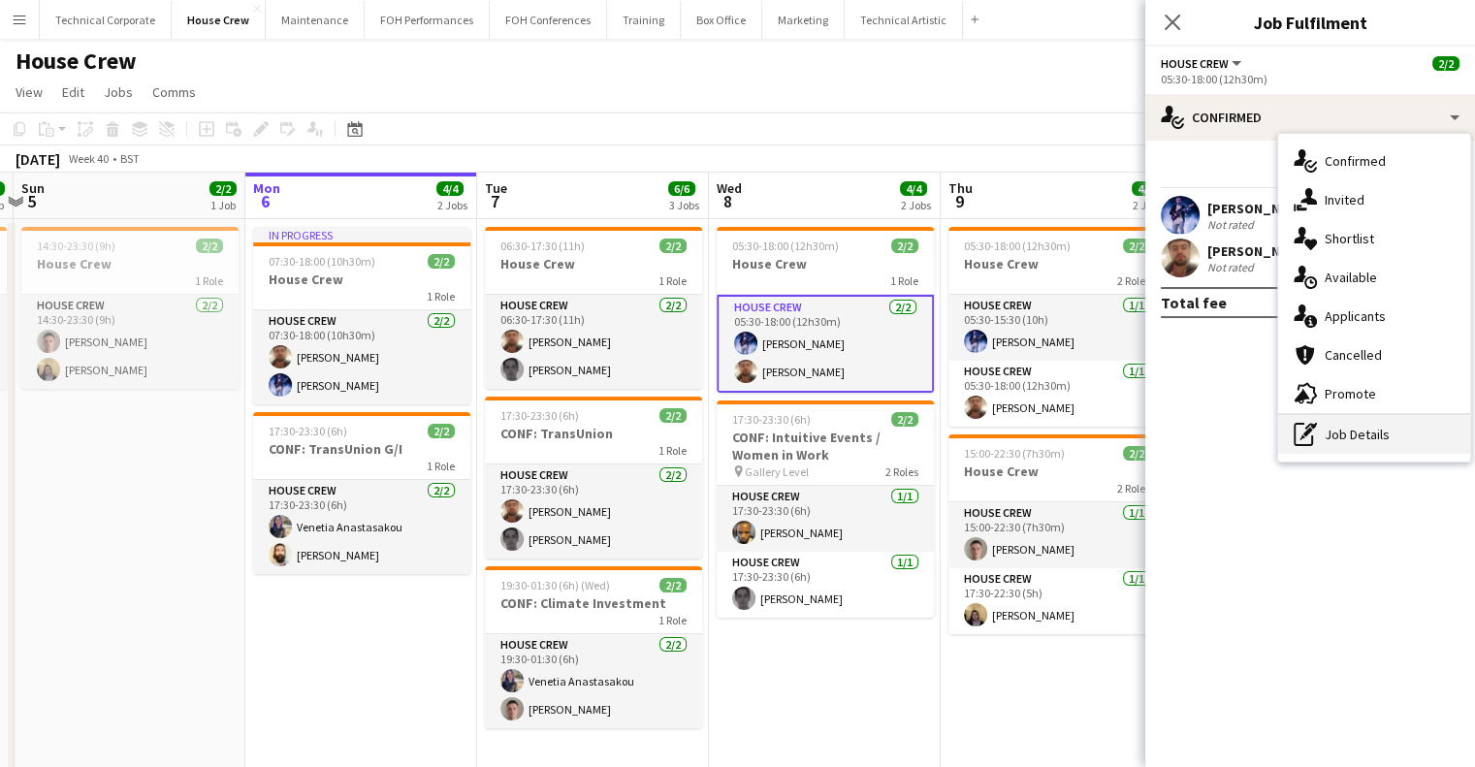
click at [1334, 446] on div "pen-write Job Details" at bounding box center [1374, 434] width 192 height 39
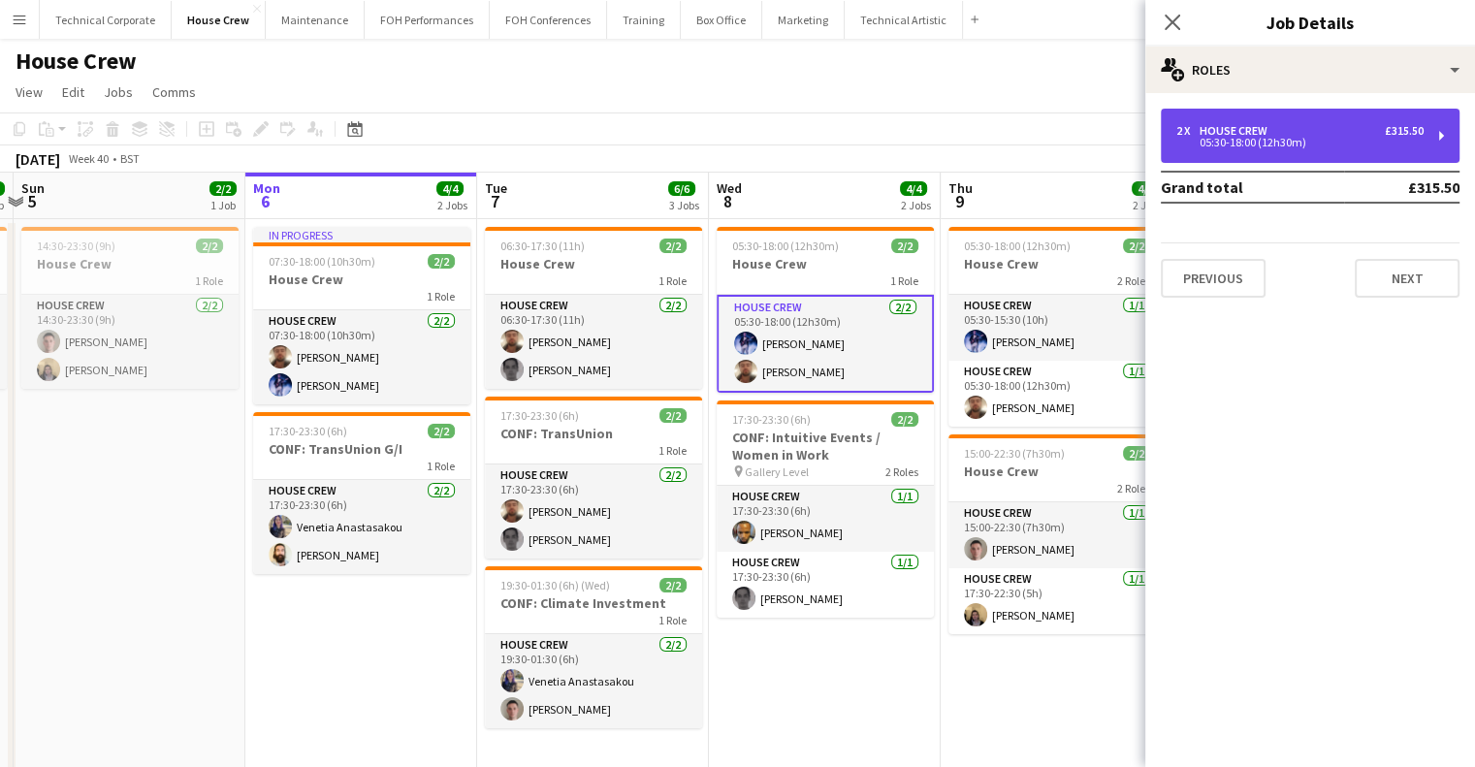
click at [1255, 138] on div "05:30-18:00 (12h30m)" at bounding box center [1299, 143] width 247 height 10
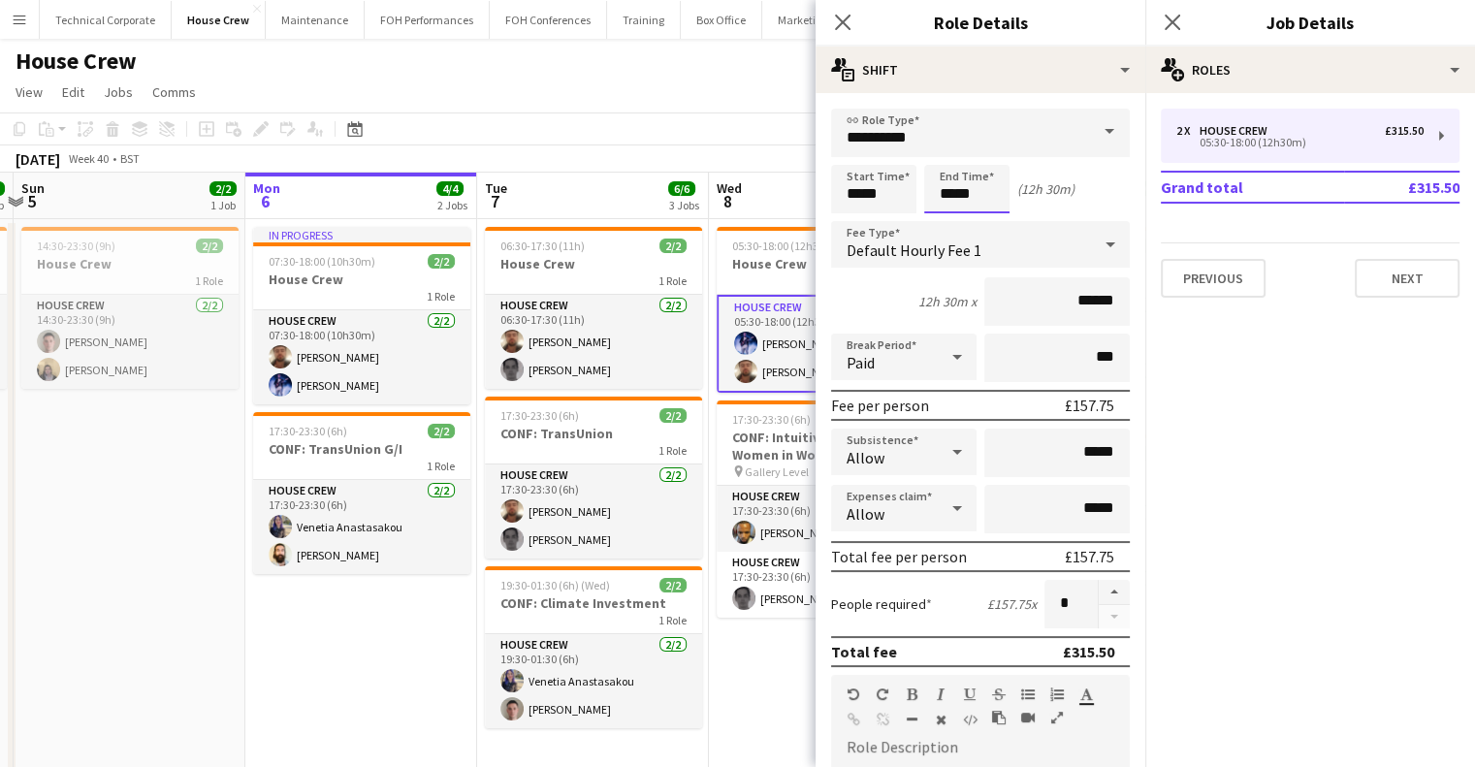
click at [978, 197] on input "*****" at bounding box center [966, 189] width 85 height 48
click at [985, 155] on div at bounding box center [986, 154] width 39 height 19
click at [1005, 224] on div at bounding box center [986, 222] width 39 height 19
type input "*****"
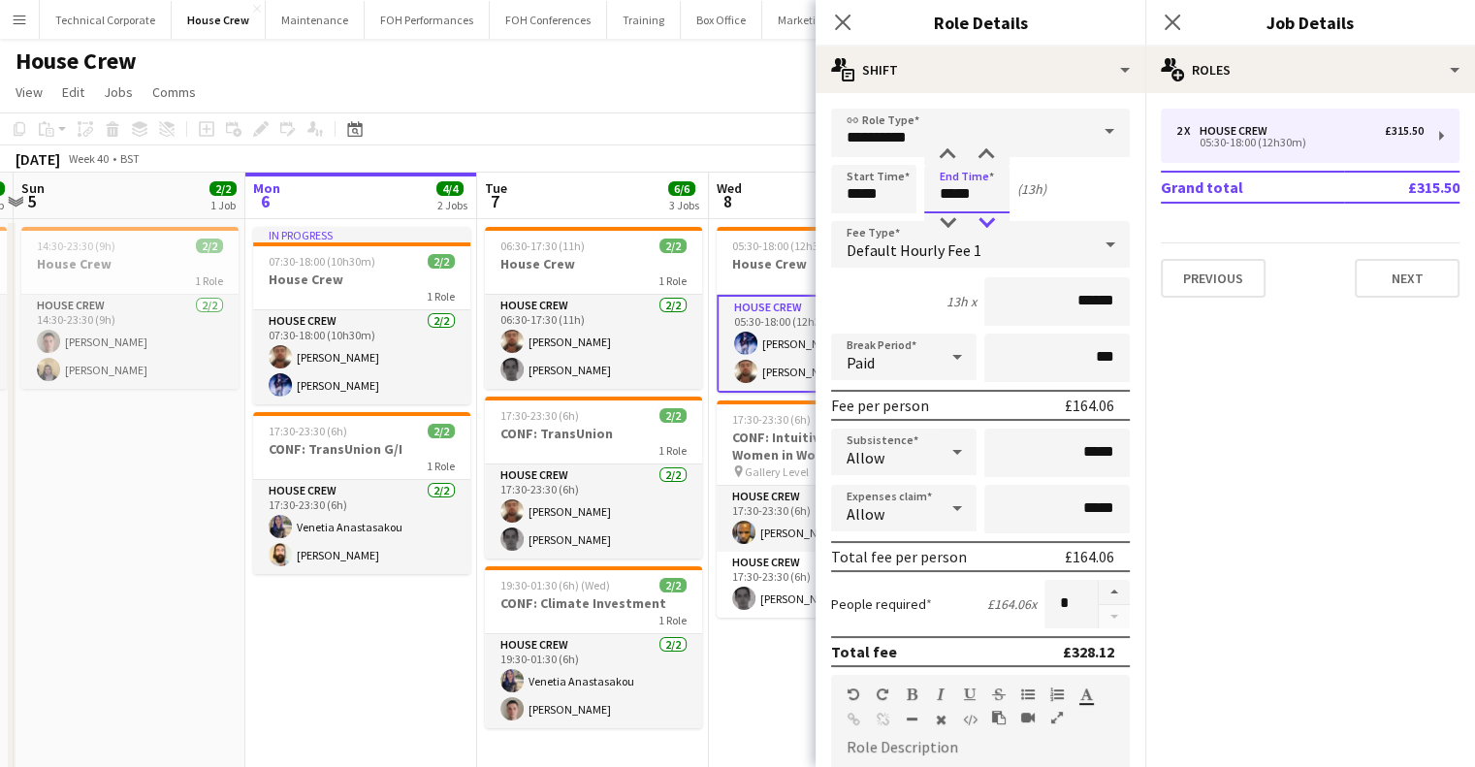
click at [1005, 224] on div at bounding box center [986, 222] width 39 height 19
click at [786, 686] on app-date-cell "05:30-18:00 (12h30m) 2/2 House Crew 1 Role House Crew 2/2 05:30-18:00 (12h30m) …" at bounding box center [825, 504] width 232 height 570
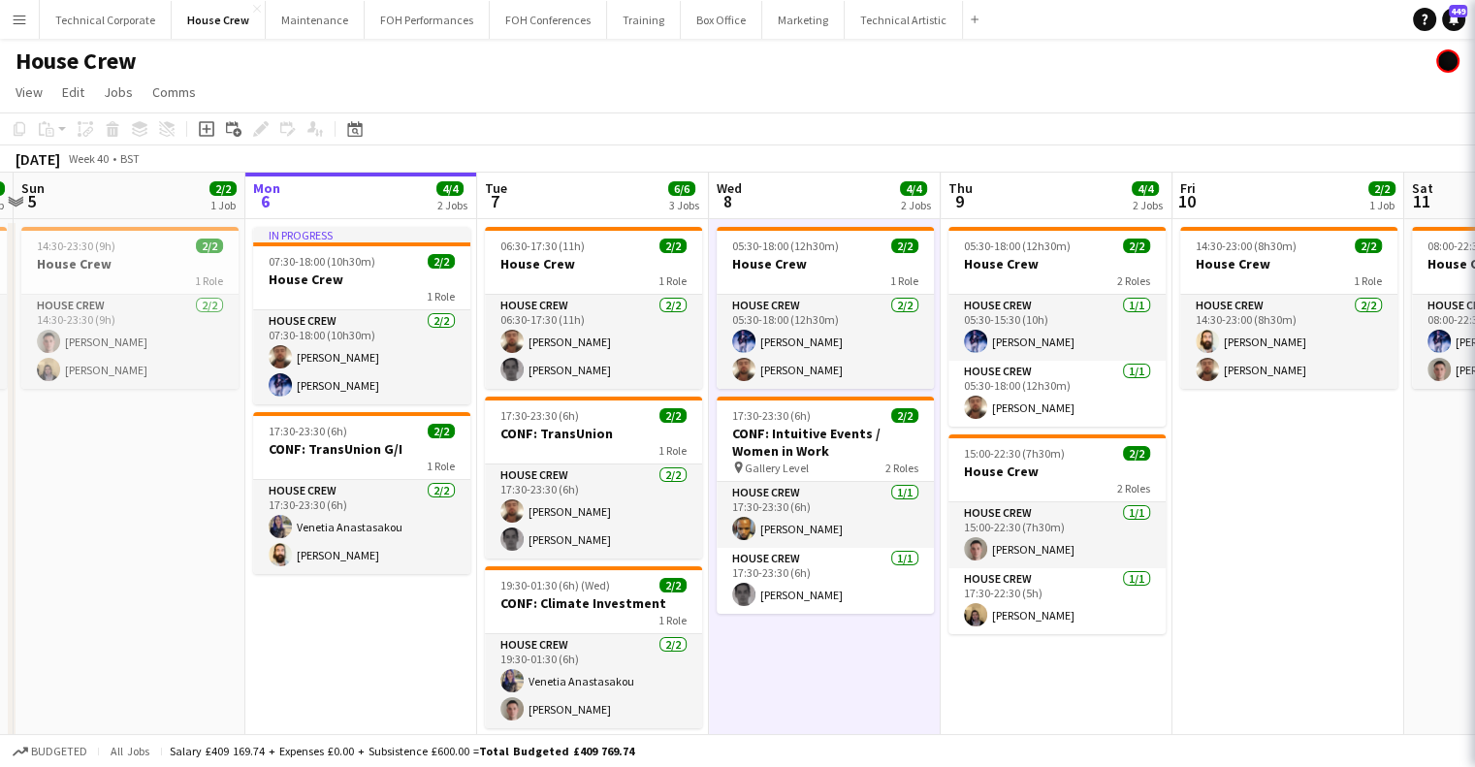
click at [786, 686] on app-date-cell "05:30-18:00 (12h30m) 2/2 House Crew 1 Role House Crew 2/2 05:30-18:00 (12h30m) …" at bounding box center [825, 504] width 232 height 570
